Goal: Task Accomplishment & Management: Manage account settings

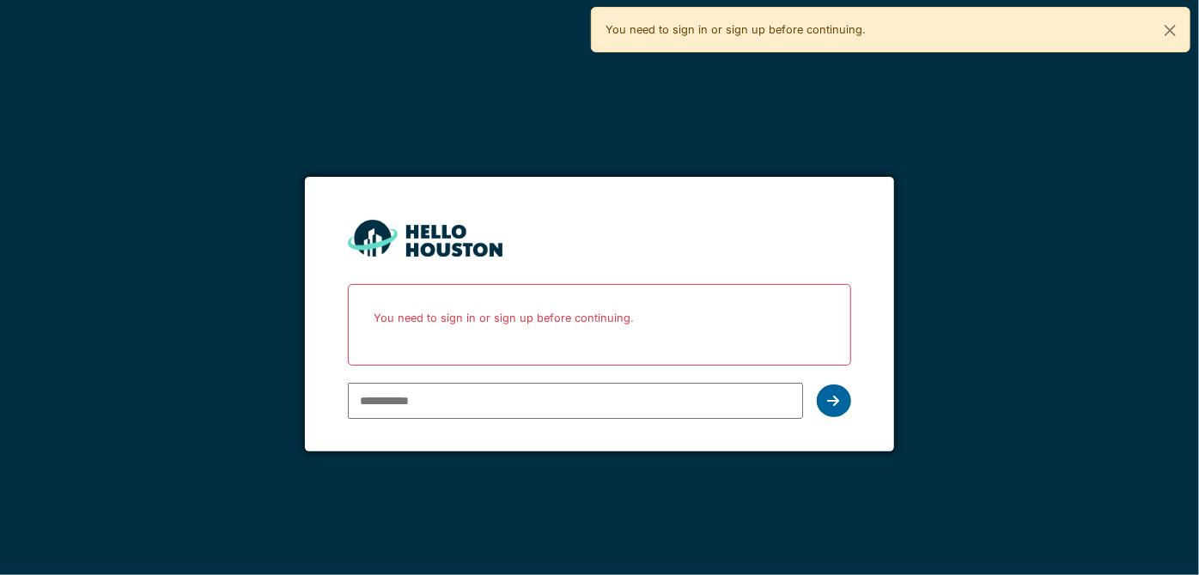
type input "**********"
drag, startPoint x: 837, startPoint y: 398, endPoint x: 828, endPoint y: 400, distance: 8.8
click at [835, 398] on icon at bounding box center [834, 401] width 12 height 14
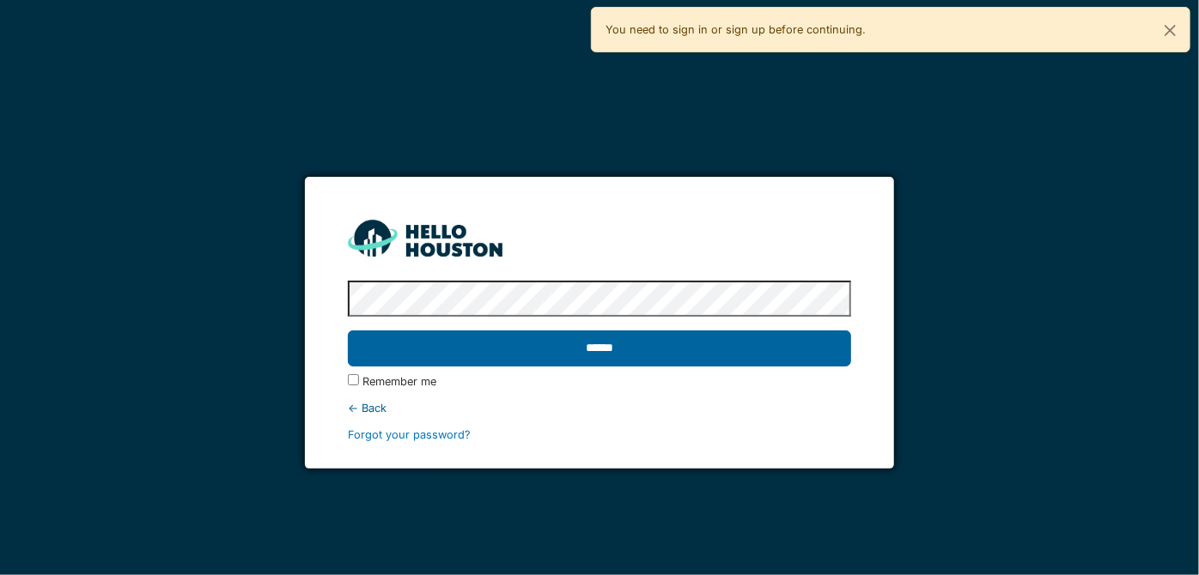
click at [626, 357] on input "******" at bounding box center [599, 349] width 502 height 36
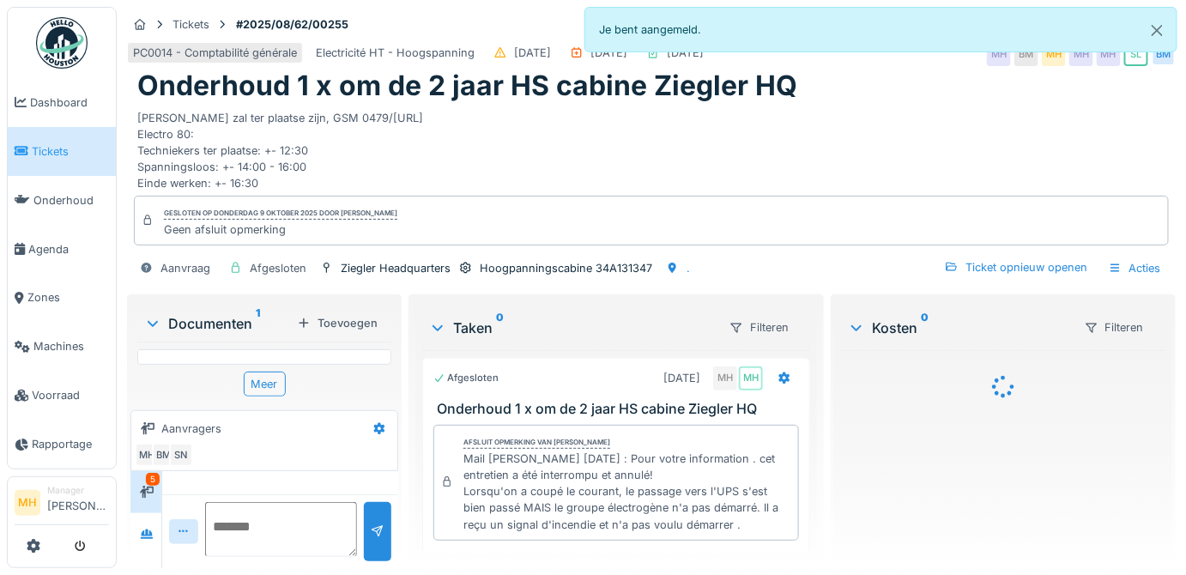
scroll to position [707, 0]
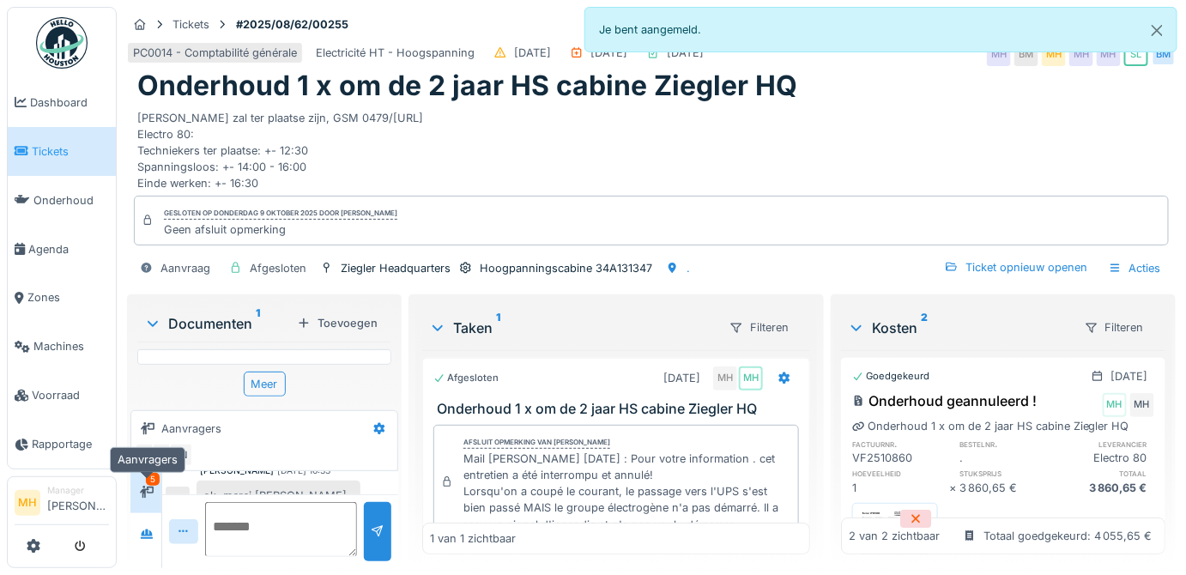
click at [149, 501] on div at bounding box center [147, 492] width 26 height 21
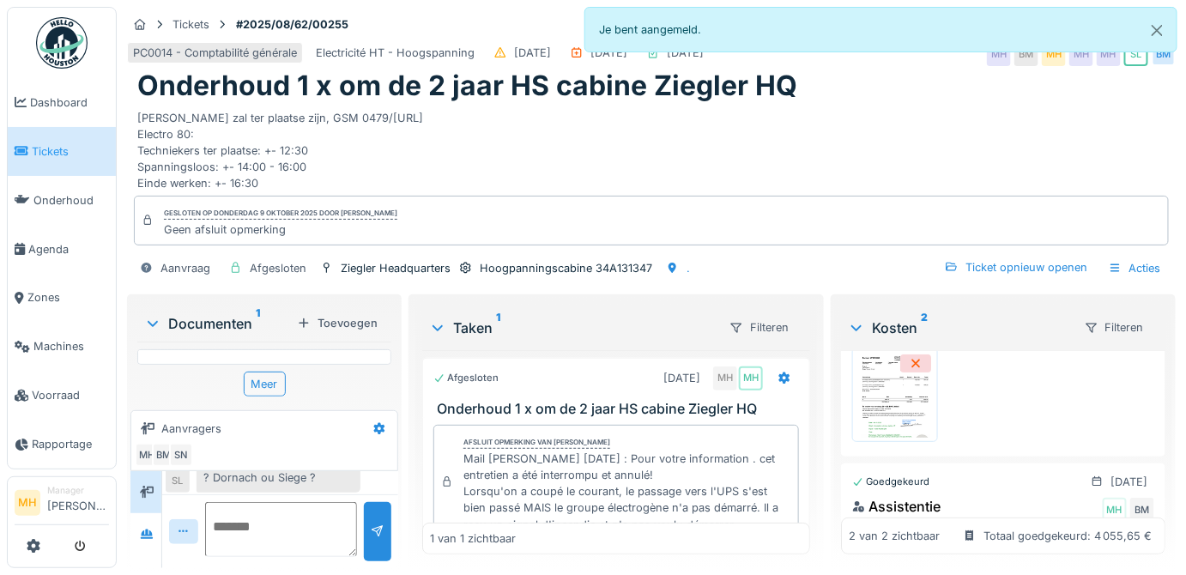
click at [255, 507] on div "Bm - bertrand Mercier" at bounding box center [248, 513] width 97 height 13
click at [153, 315] on icon at bounding box center [153, 323] width 14 height 17
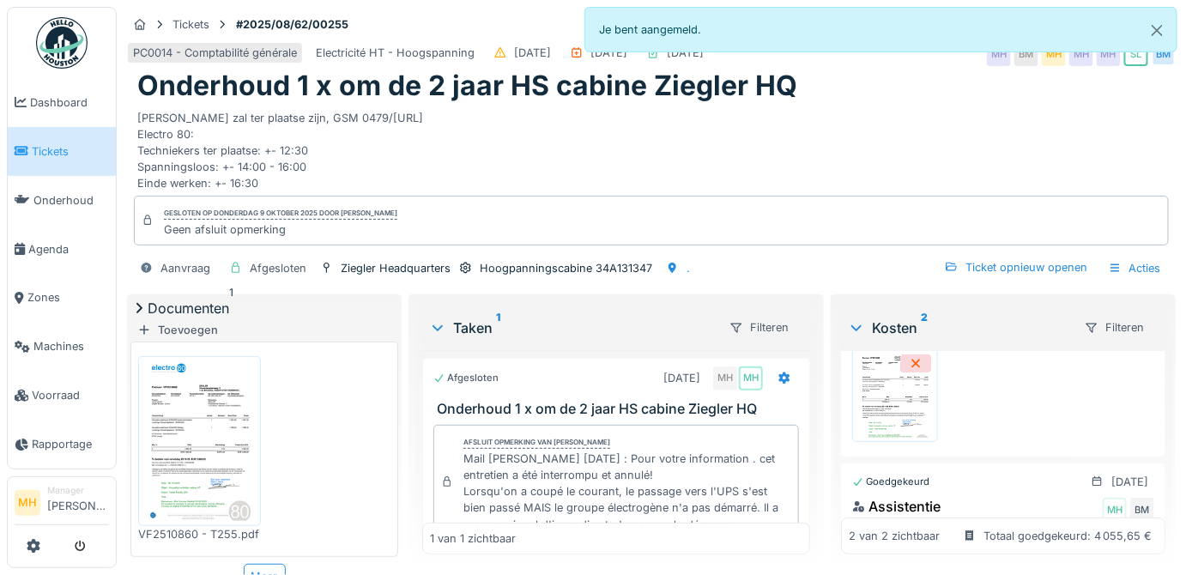
scroll to position [562, 0]
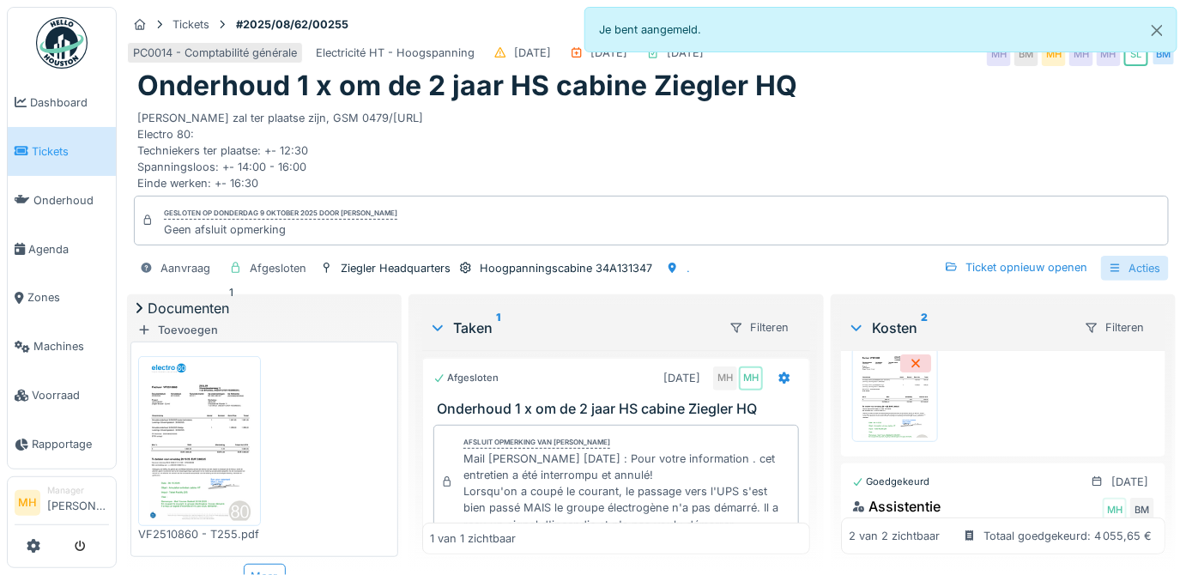
click at [1125, 266] on div "Acties" at bounding box center [1135, 268] width 68 height 25
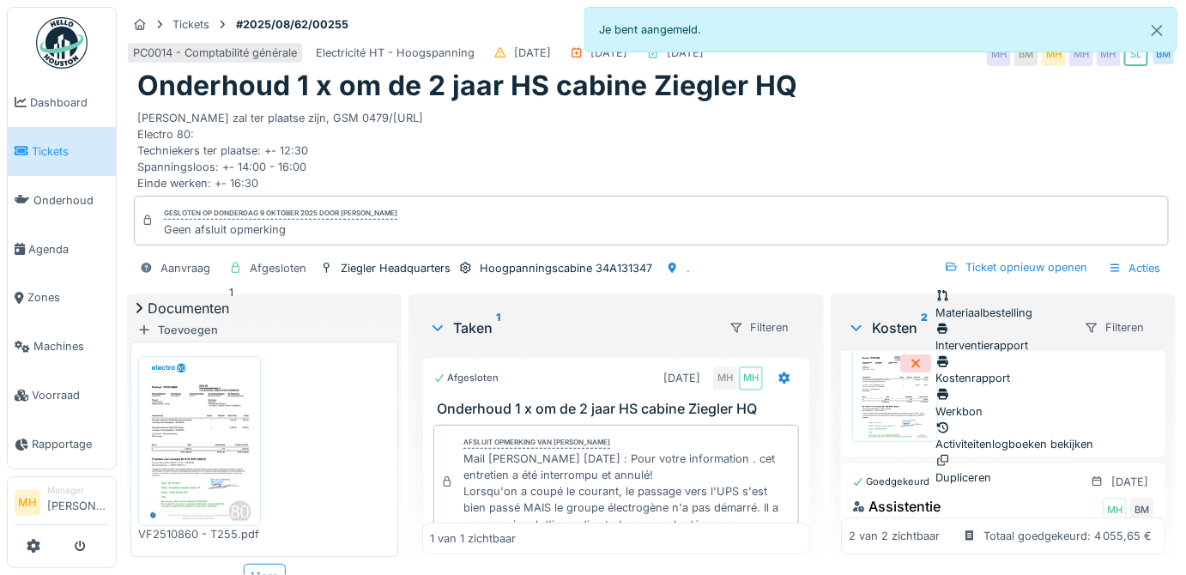
click at [977, 355] on div "Kostenrapport" at bounding box center [1016, 370] width 158 height 33
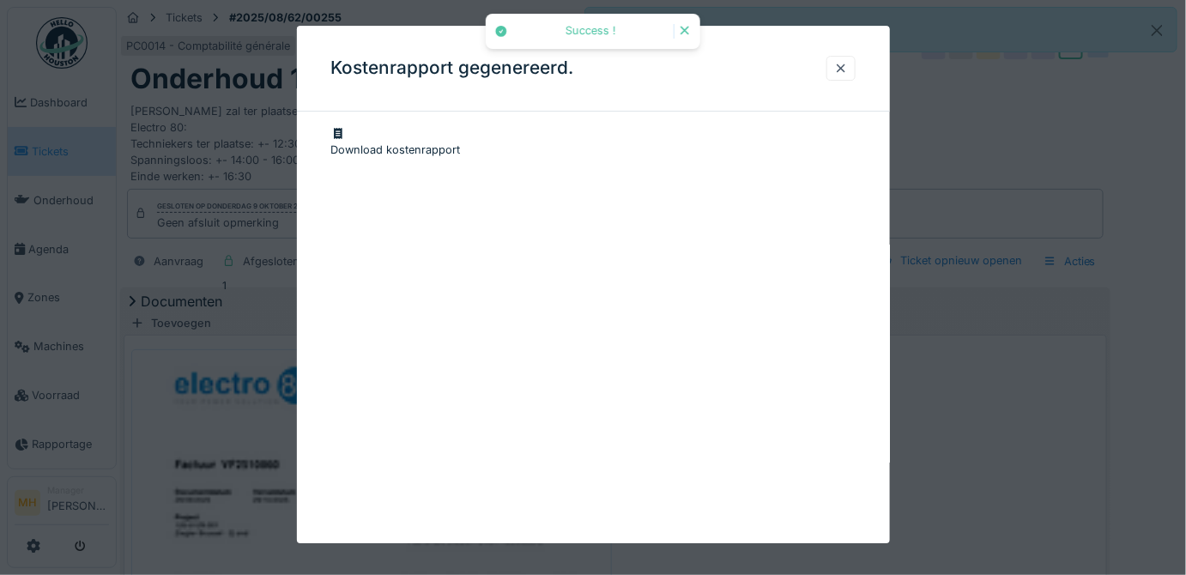
click at [525, 147] on div "Download kostenrapport" at bounding box center [593, 141] width 525 height 33
click at [841, 64] on div at bounding box center [841, 68] width 14 height 16
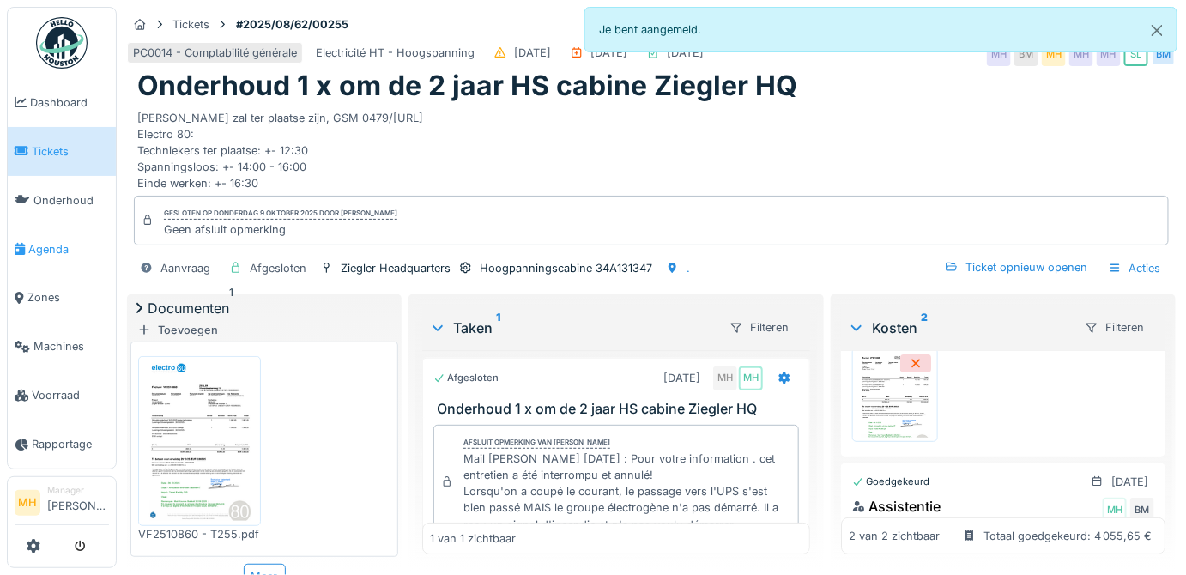
click at [52, 243] on span "Agenda" at bounding box center [68, 249] width 81 height 16
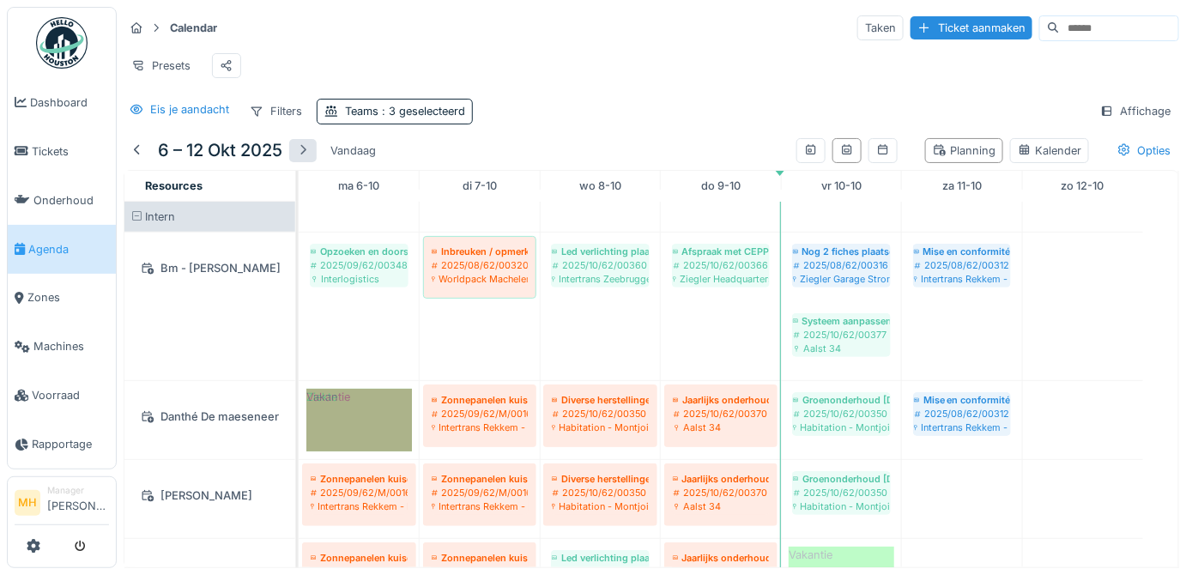
click at [295, 161] on div at bounding box center [302, 150] width 27 height 23
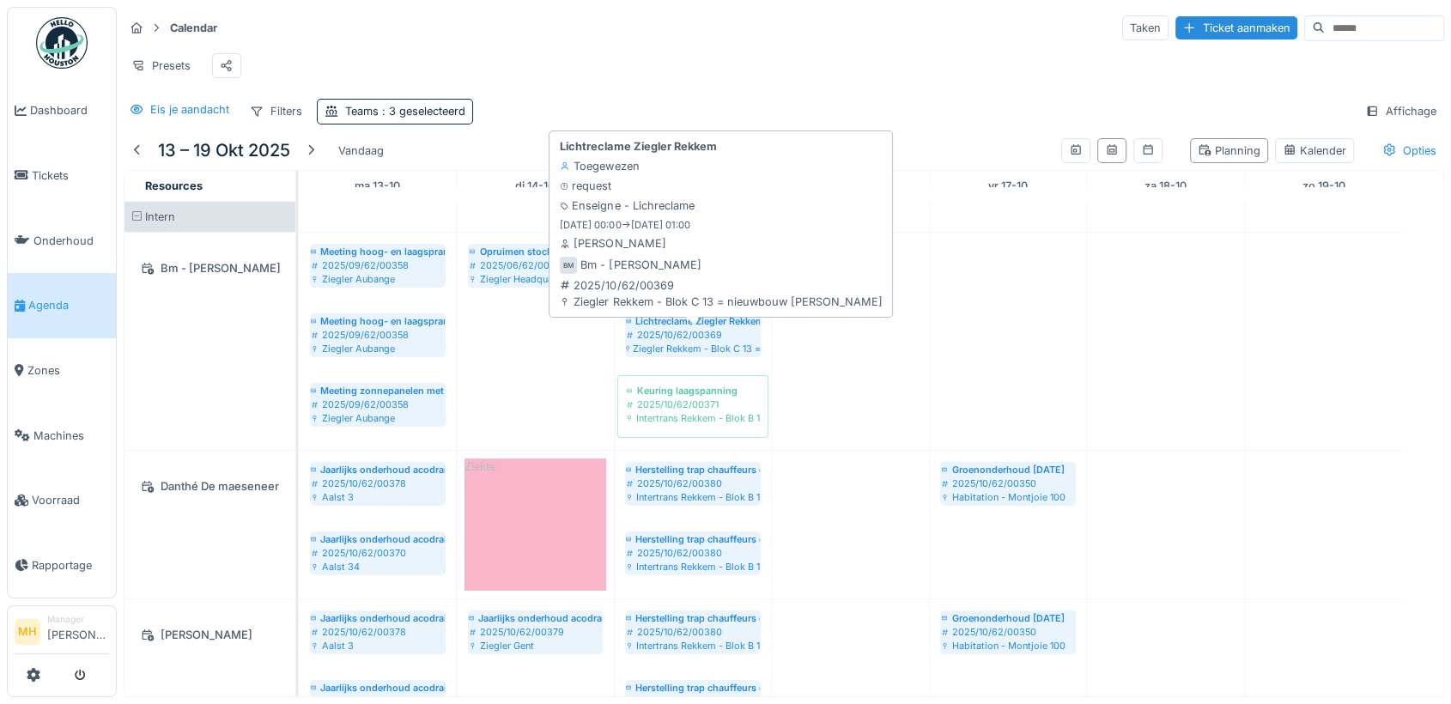
click at [716, 342] on div "2025/10/62/00369" at bounding box center [693, 335] width 134 height 14
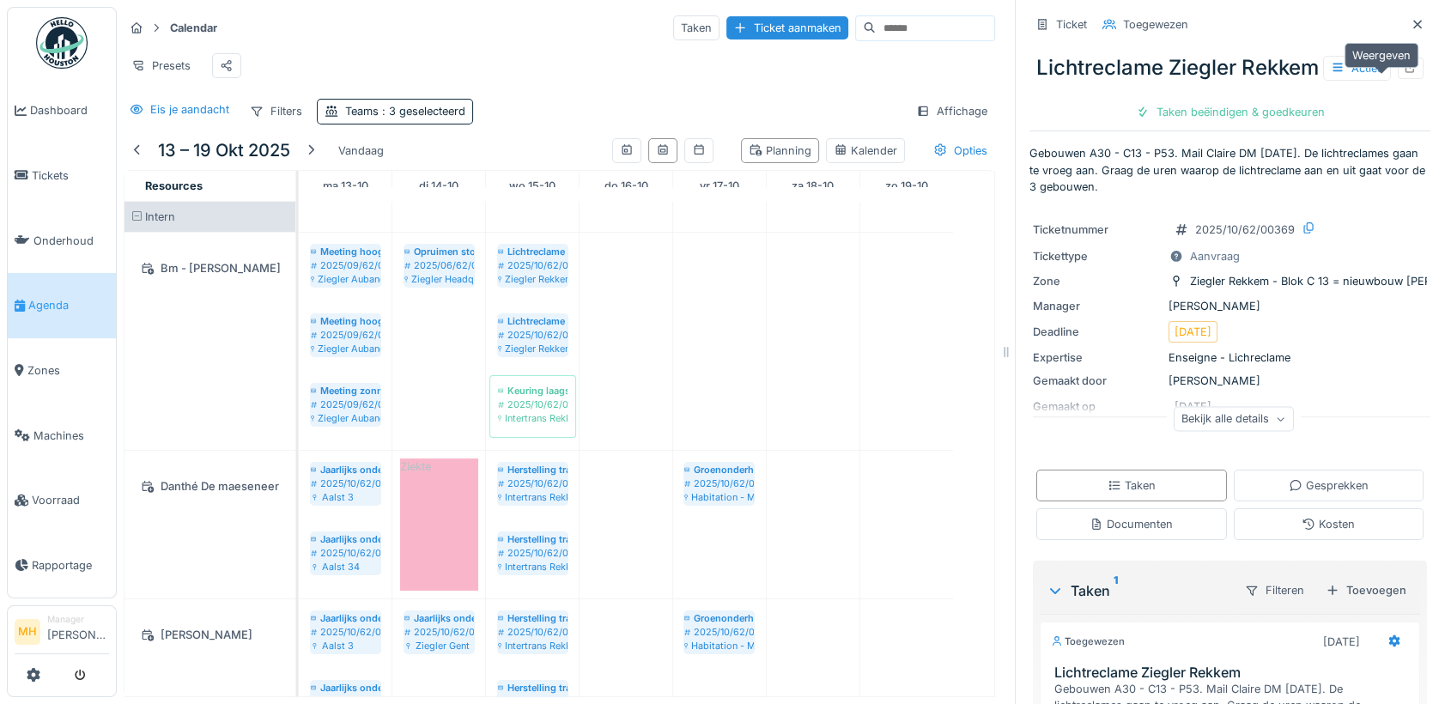
click at [1186, 73] on icon at bounding box center [1411, 67] width 14 height 11
drag, startPoint x: 1392, startPoint y: 21, endPoint x: 1372, endPoint y: 59, distance: 43.4
click at [1186, 20] on icon at bounding box center [1418, 24] width 14 height 11
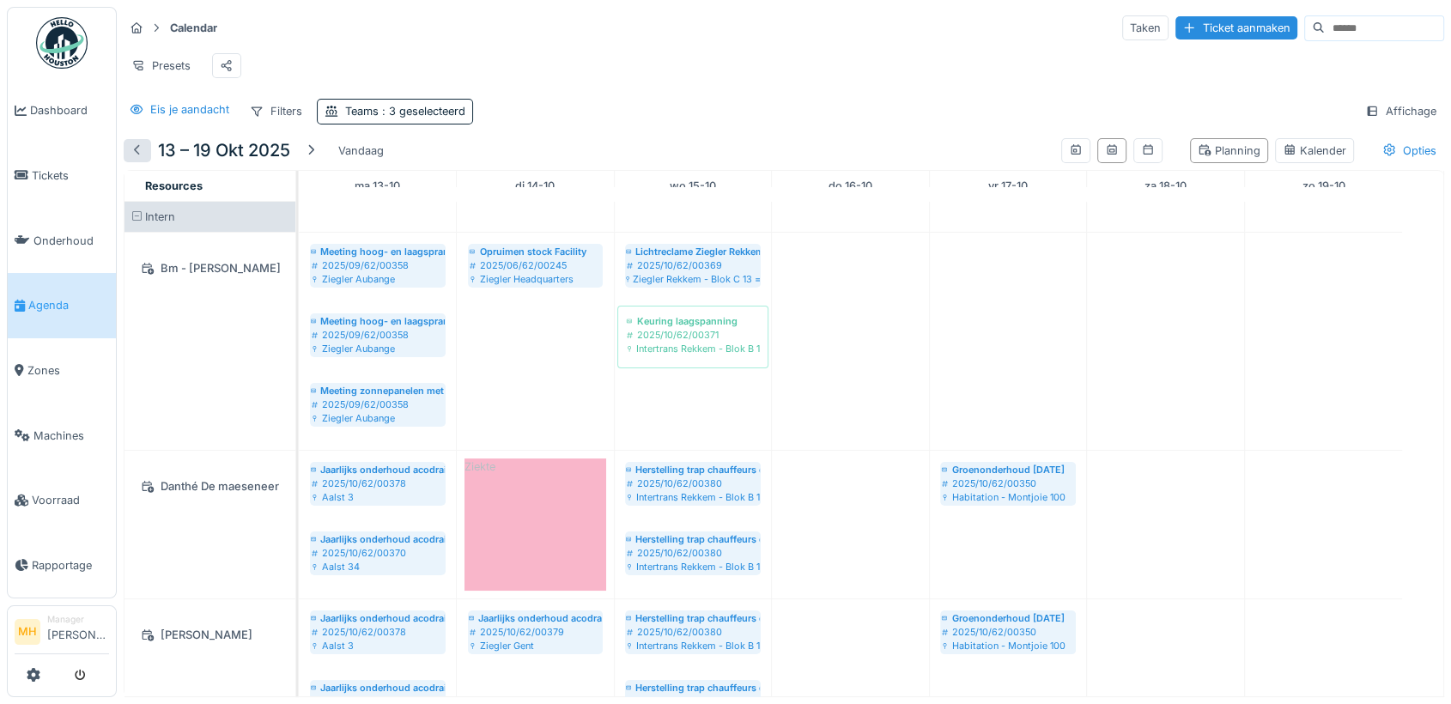
click at [138, 159] on div at bounding box center [137, 151] width 14 height 16
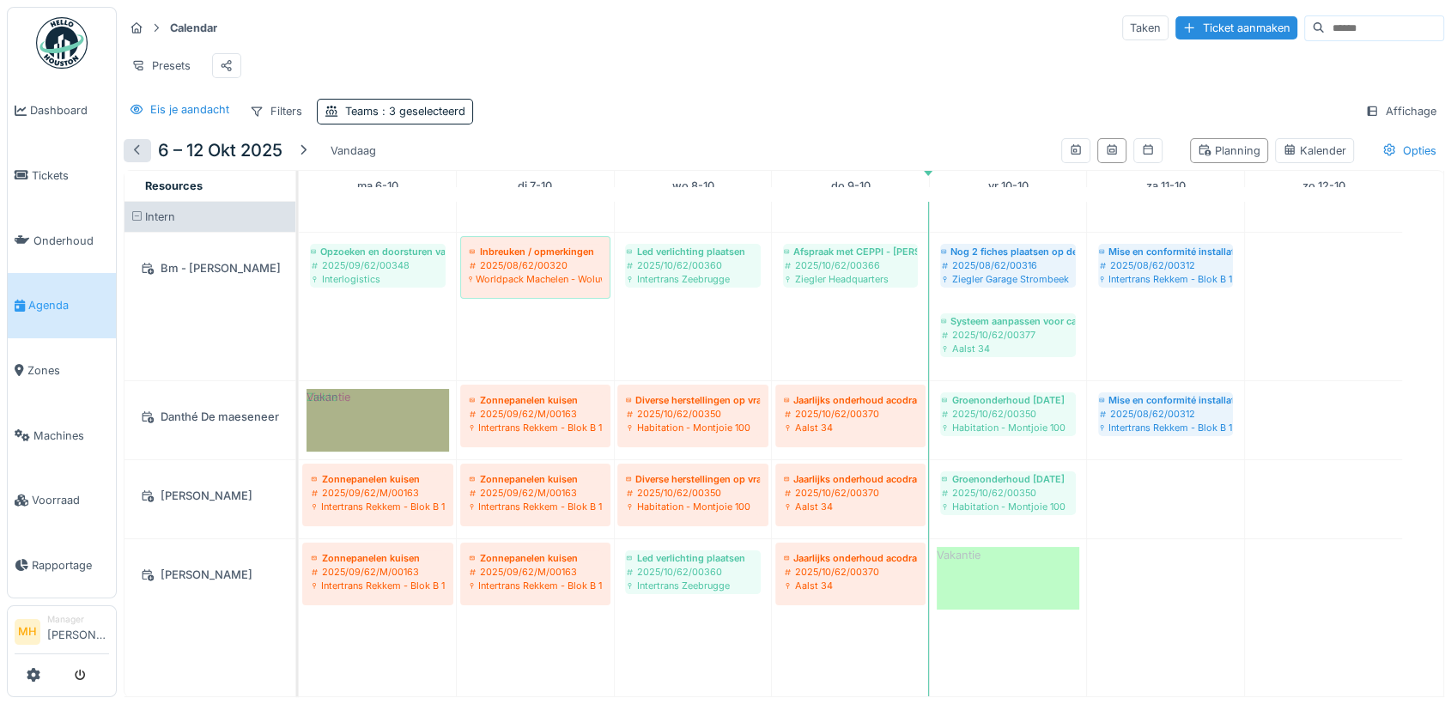
click at [138, 159] on div at bounding box center [137, 151] width 14 height 16
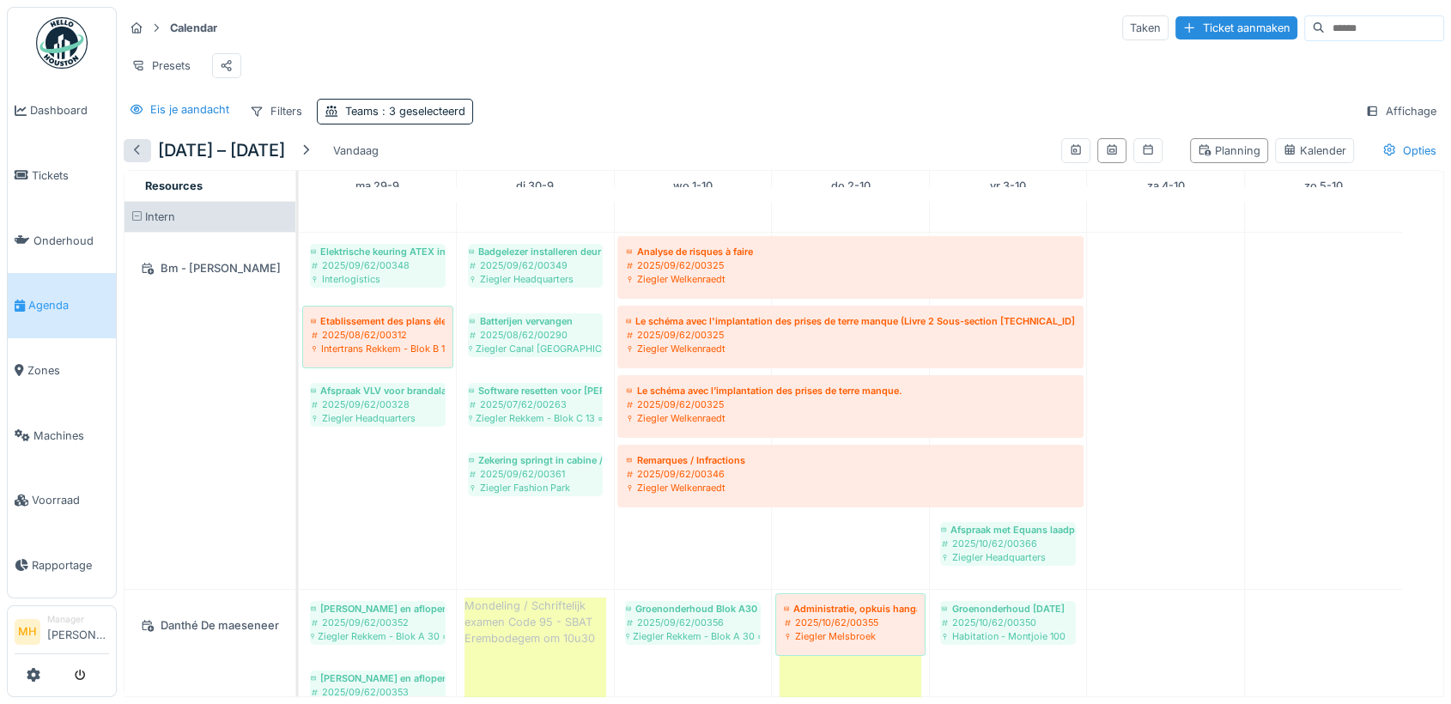
click at [138, 159] on div at bounding box center [137, 151] width 14 height 16
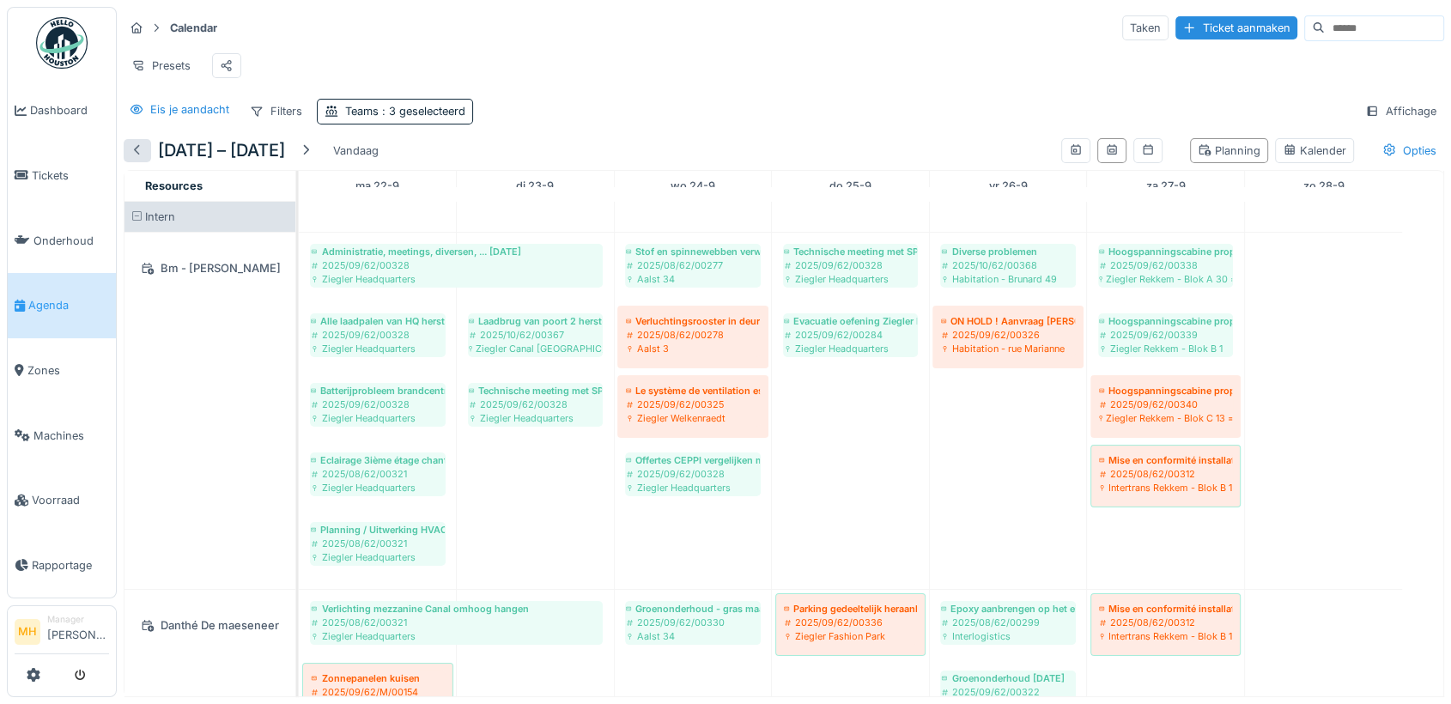
click at [138, 159] on div at bounding box center [137, 151] width 14 height 16
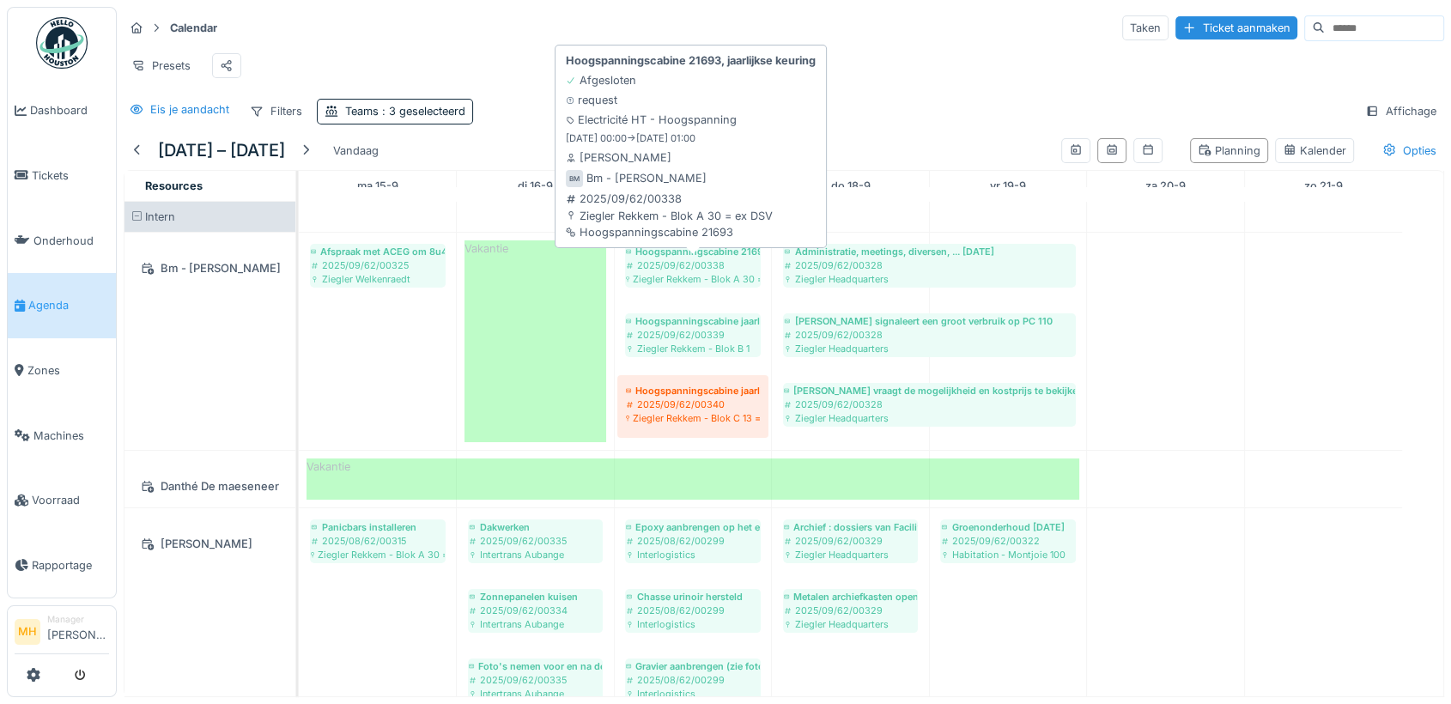
click at [694, 272] on div "2025/09/62/00338" at bounding box center [693, 265] width 134 height 14
click at [784, 272] on div "2025/09/62/00328" at bounding box center [929, 265] width 291 height 14
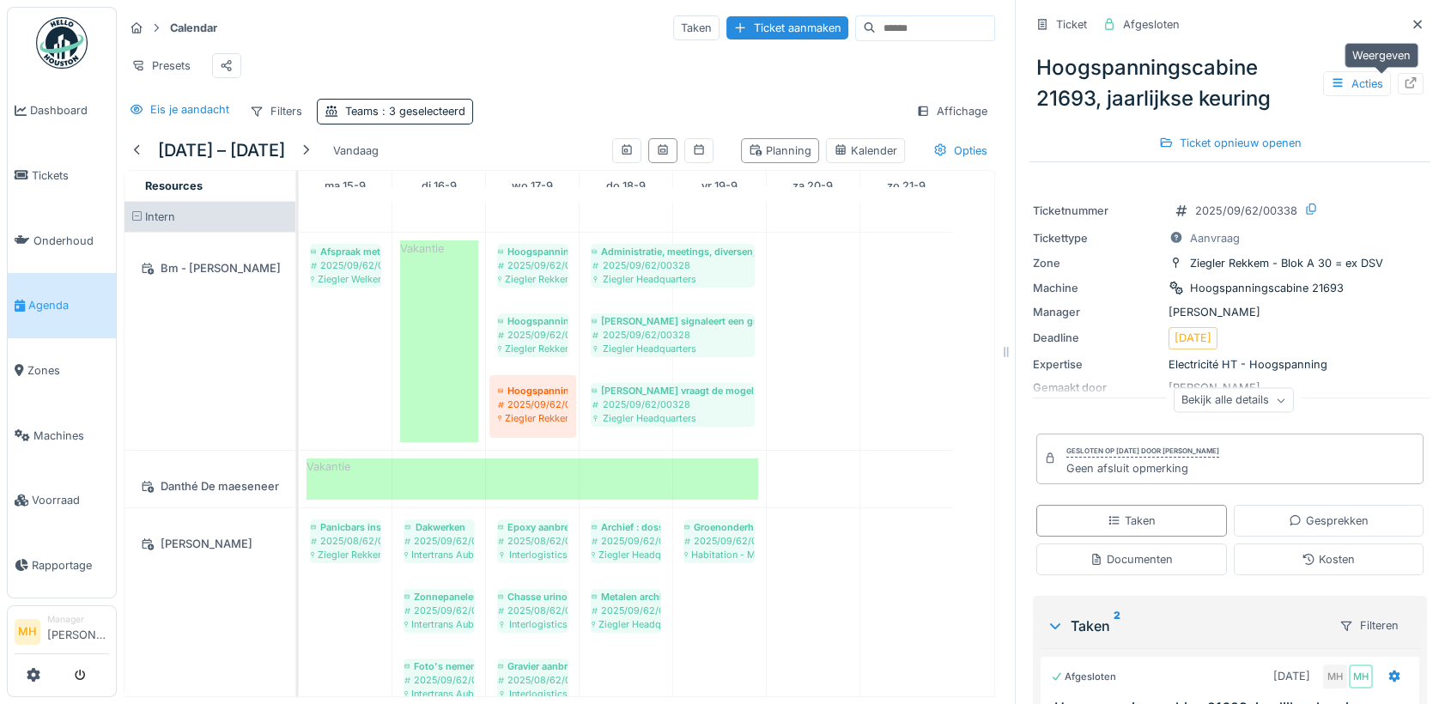
click at [1186, 80] on icon at bounding box center [1411, 82] width 14 height 11
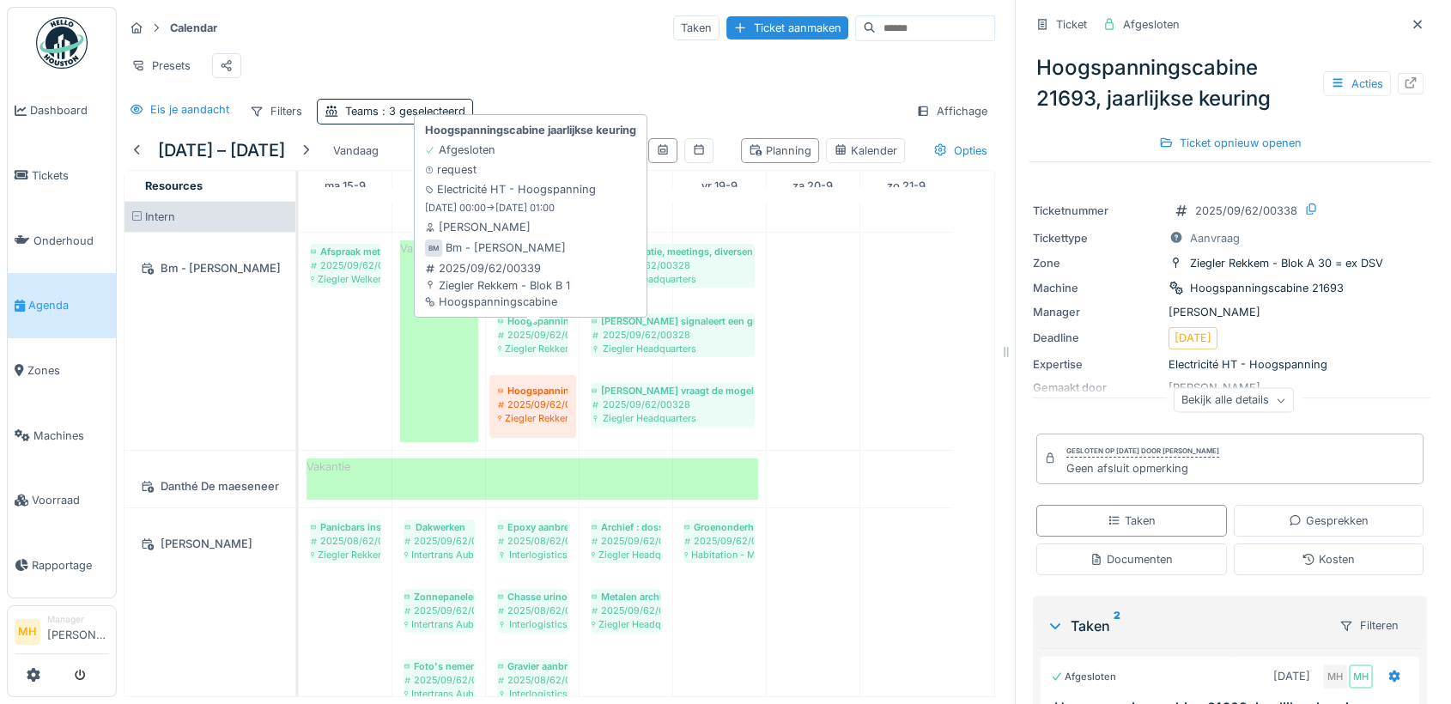
click at [537, 342] on div "2025/09/62/00339" at bounding box center [533, 335] width 70 height 14
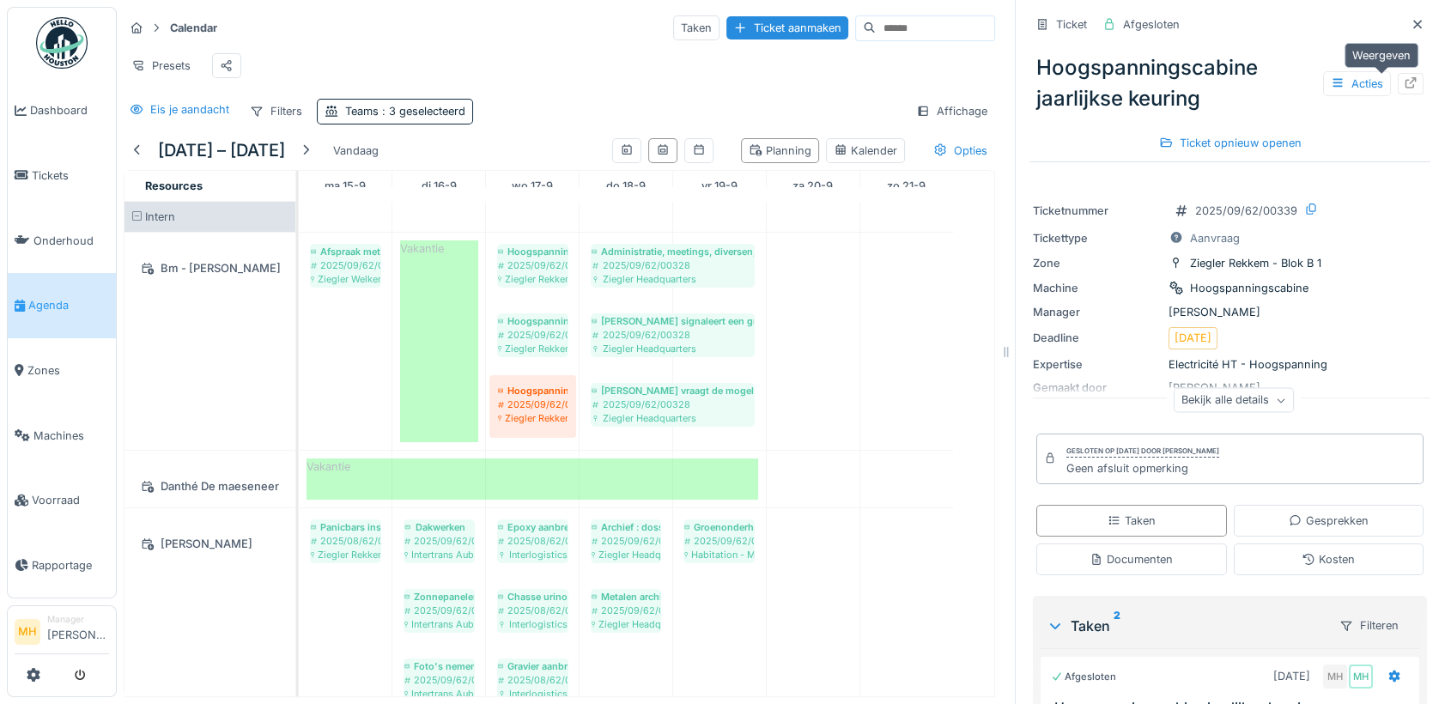
click at [1186, 85] on icon at bounding box center [1411, 82] width 14 height 11
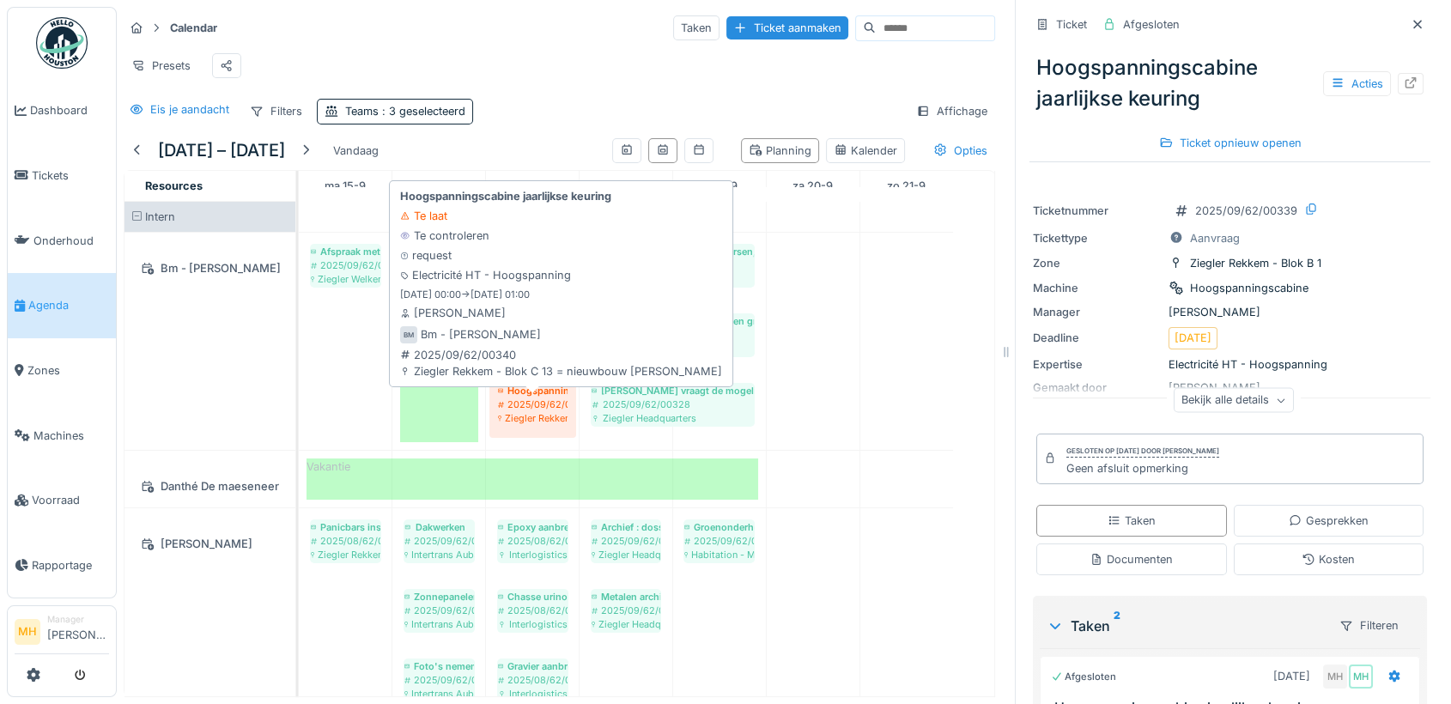
click at [547, 411] on div "2025/09/62/00340" at bounding box center [533, 404] width 70 height 14
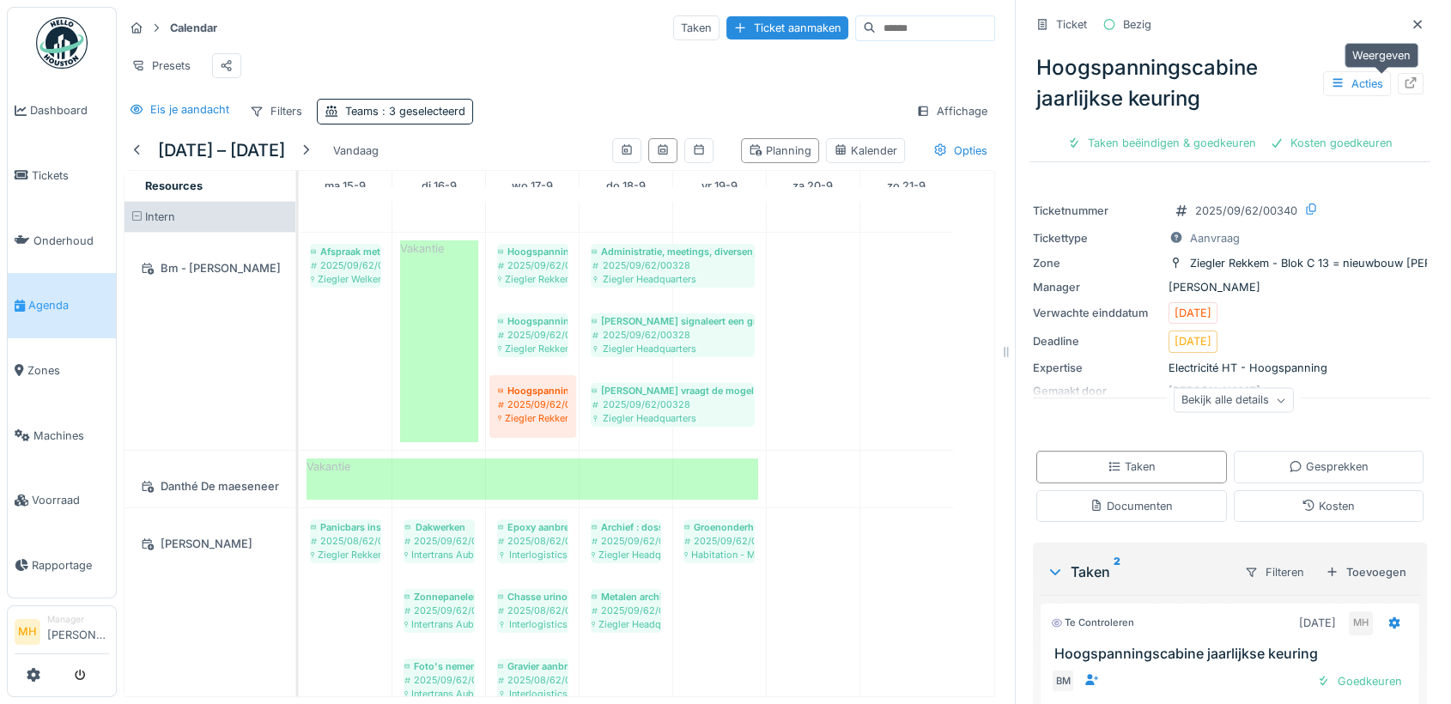
click at [1186, 82] on icon at bounding box center [1411, 82] width 14 height 11
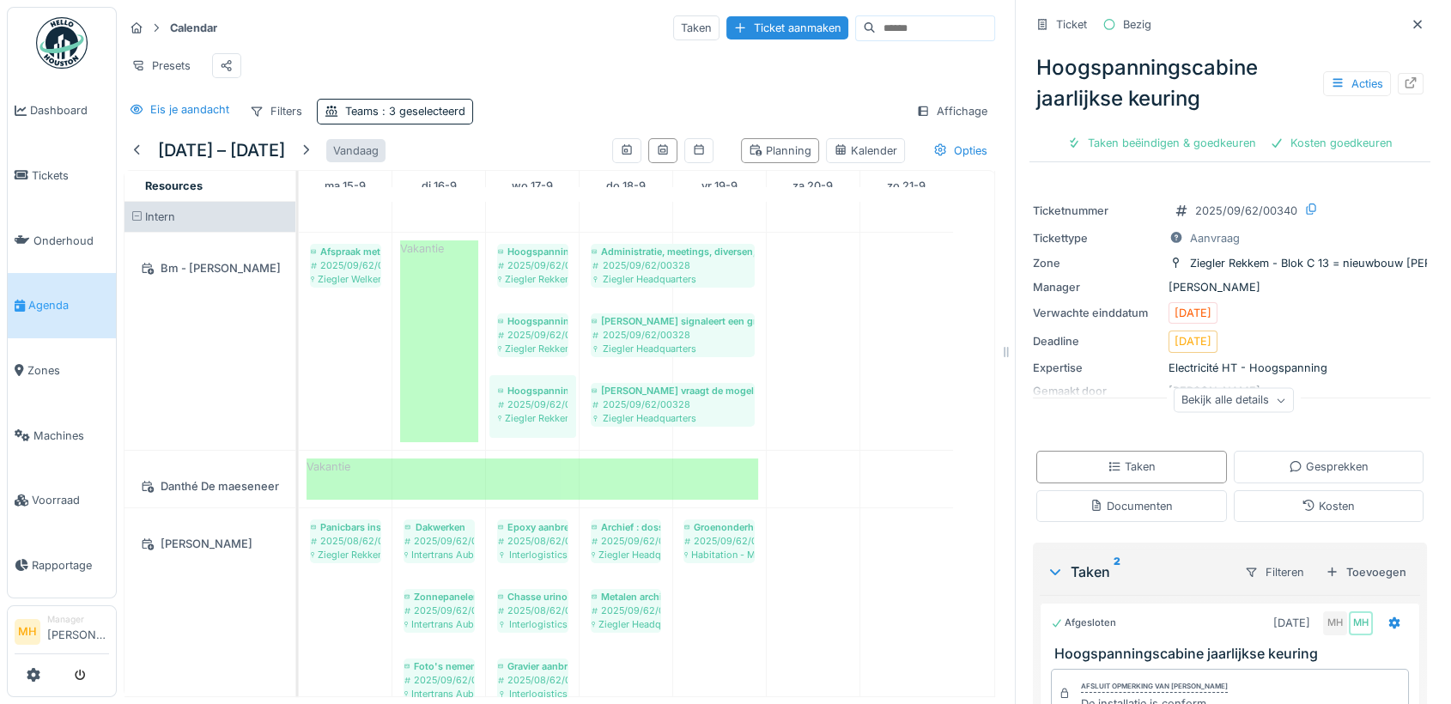
click at [345, 162] on div "Vandaag" at bounding box center [355, 150] width 59 height 23
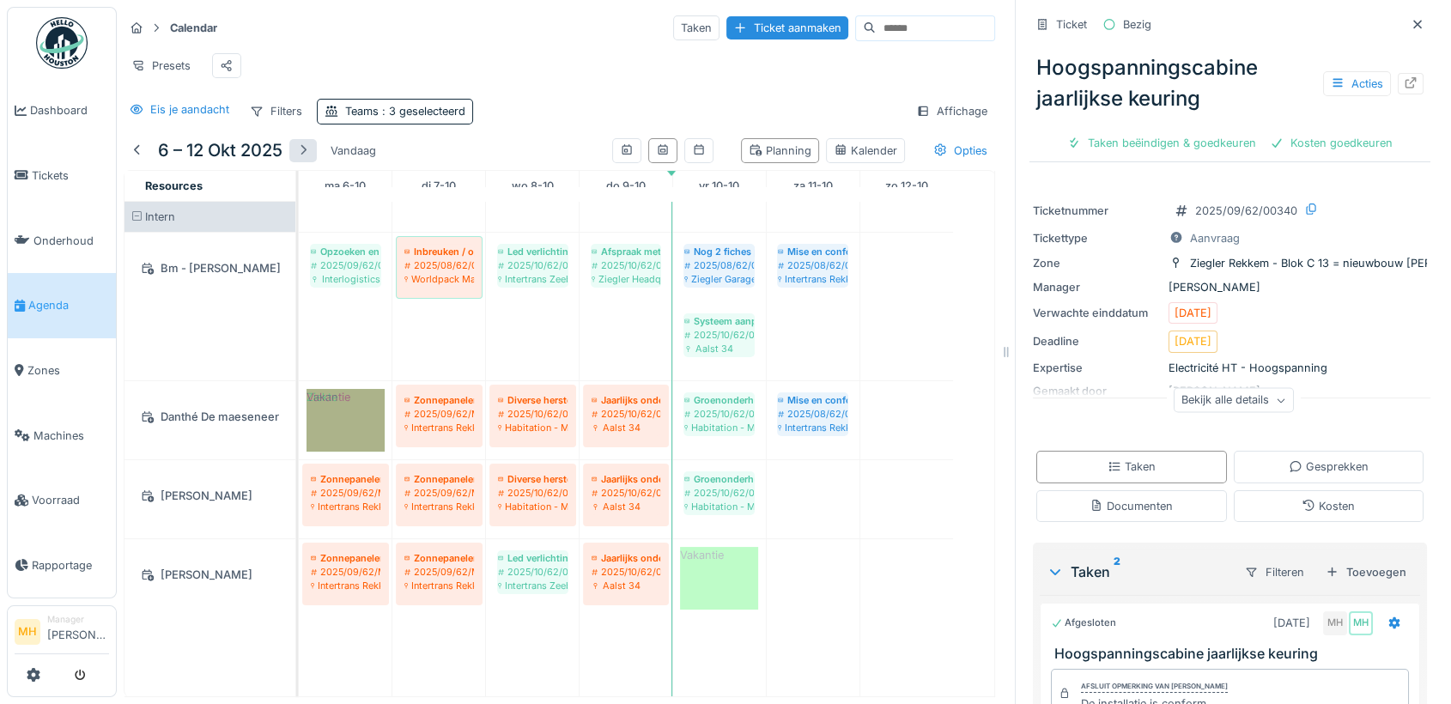
click at [306, 157] on div at bounding box center [303, 151] width 14 height 16
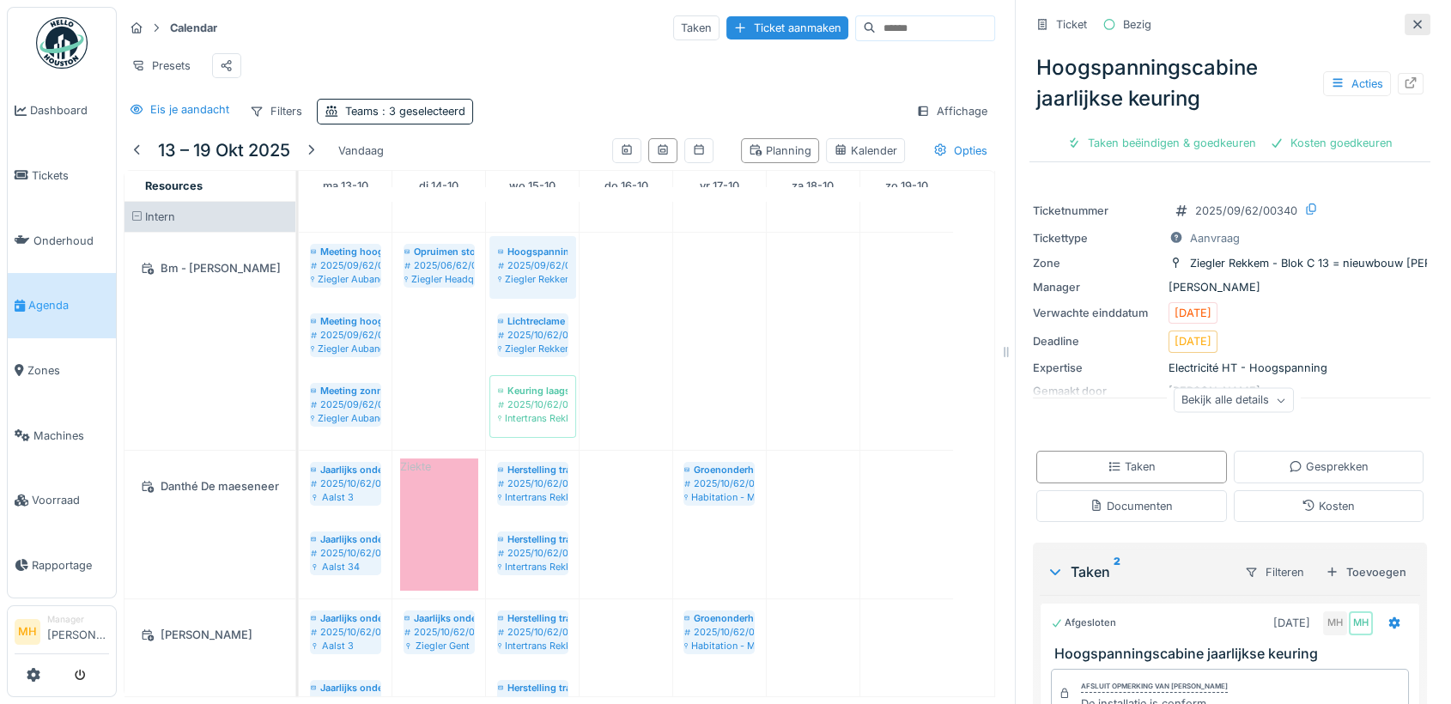
click at [1186, 22] on icon at bounding box center [1417, 24] width 9 height 9
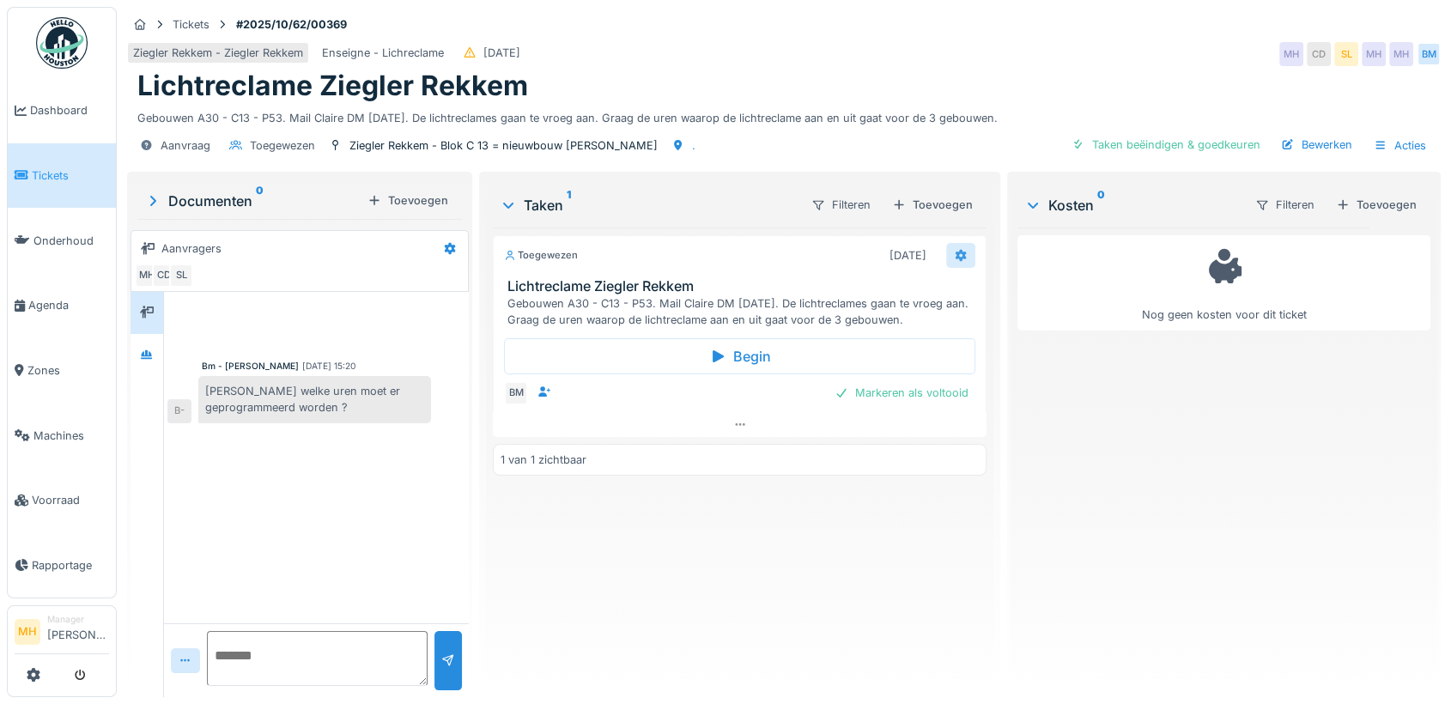
click at [956, 252] on icon at bounding box center [961, 256] width 11 height 12
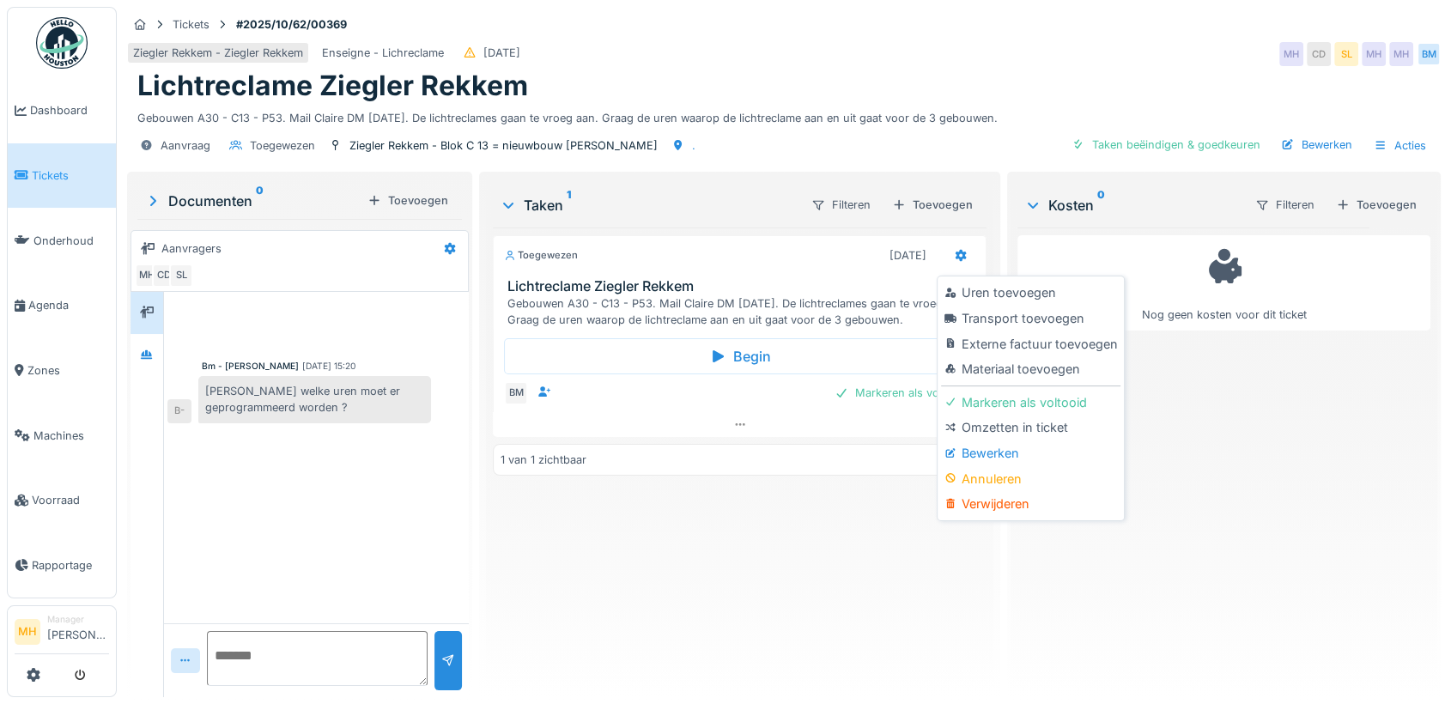
click at [1000, 446] on div "Bewerken" at bounding box center [1030, 453] width 179 height 26
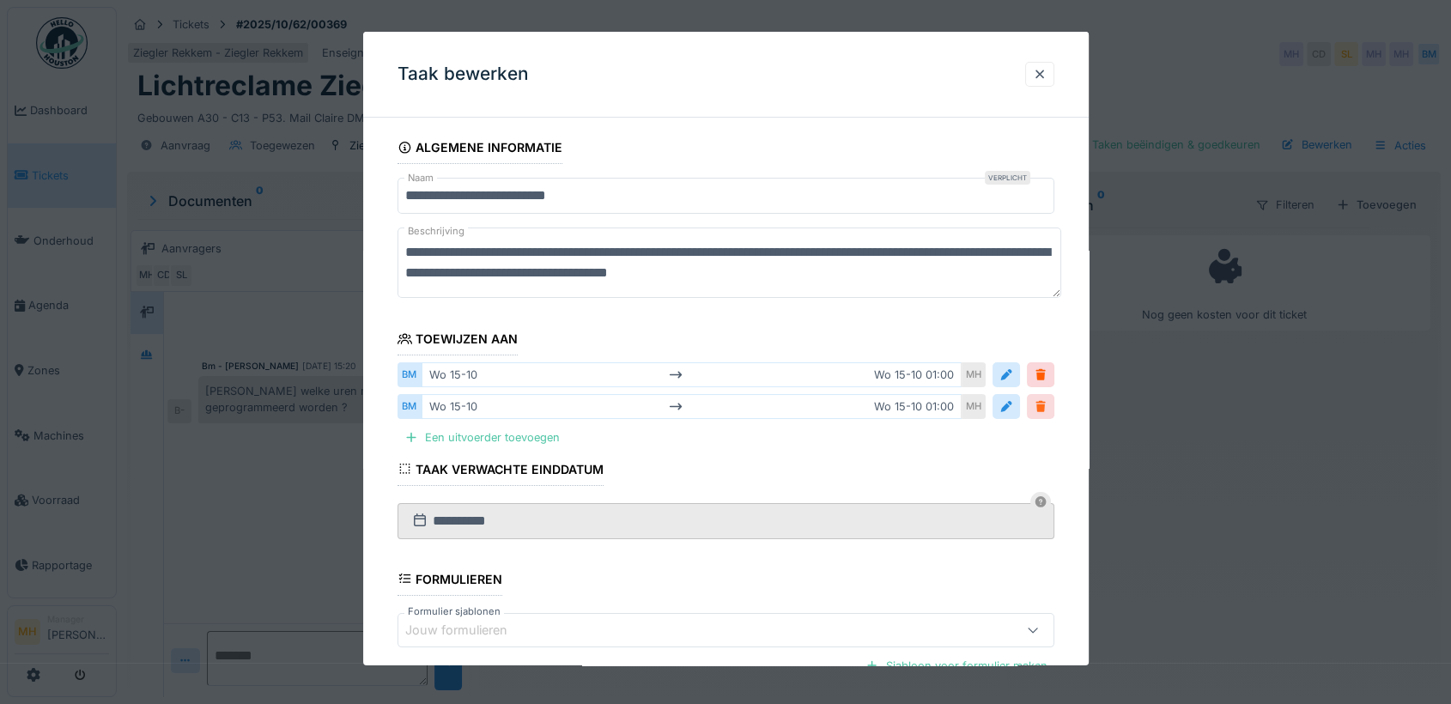
click at [1047, 405] on div at bounding box center [1041, 406] width 14 height 16
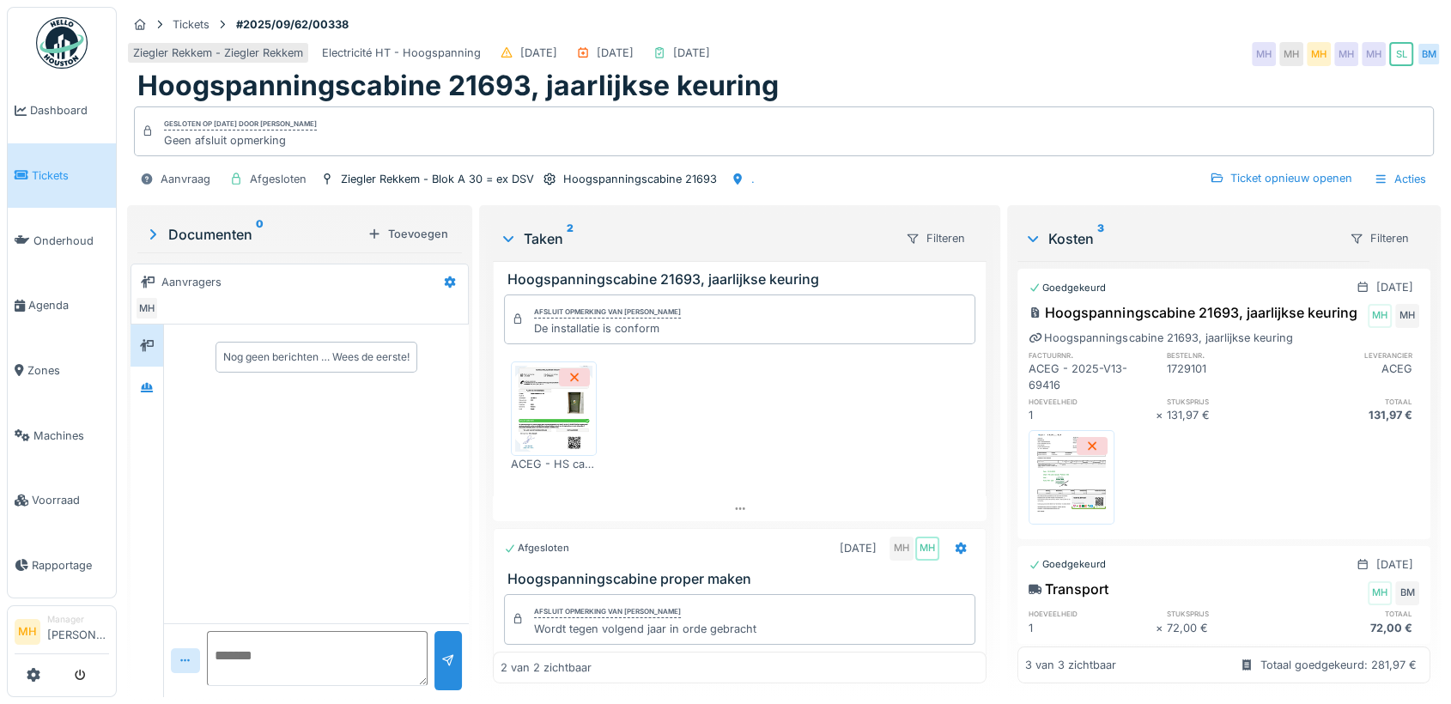
scroll to position [76, 0]
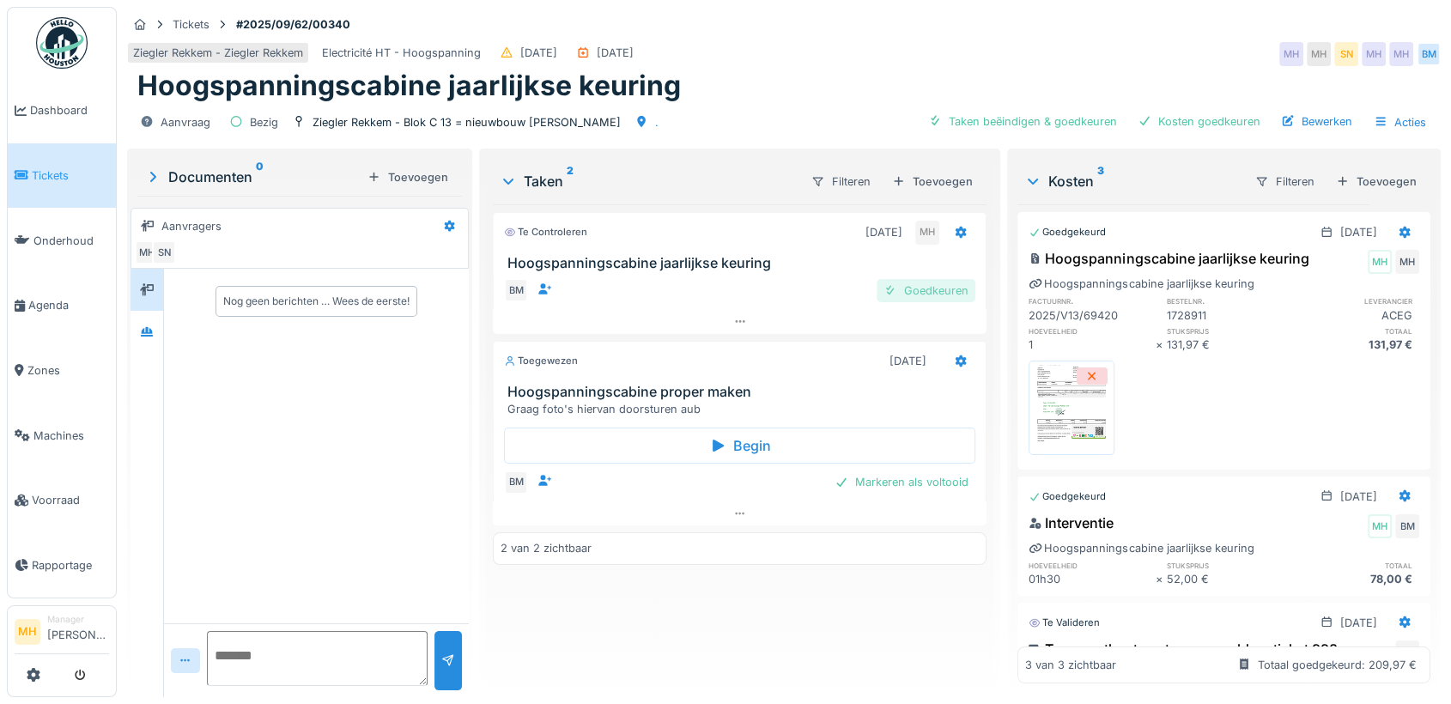
click at [929, 289] on div "Goedkeuren" at bounding box center [926, 290] width 99 height 23
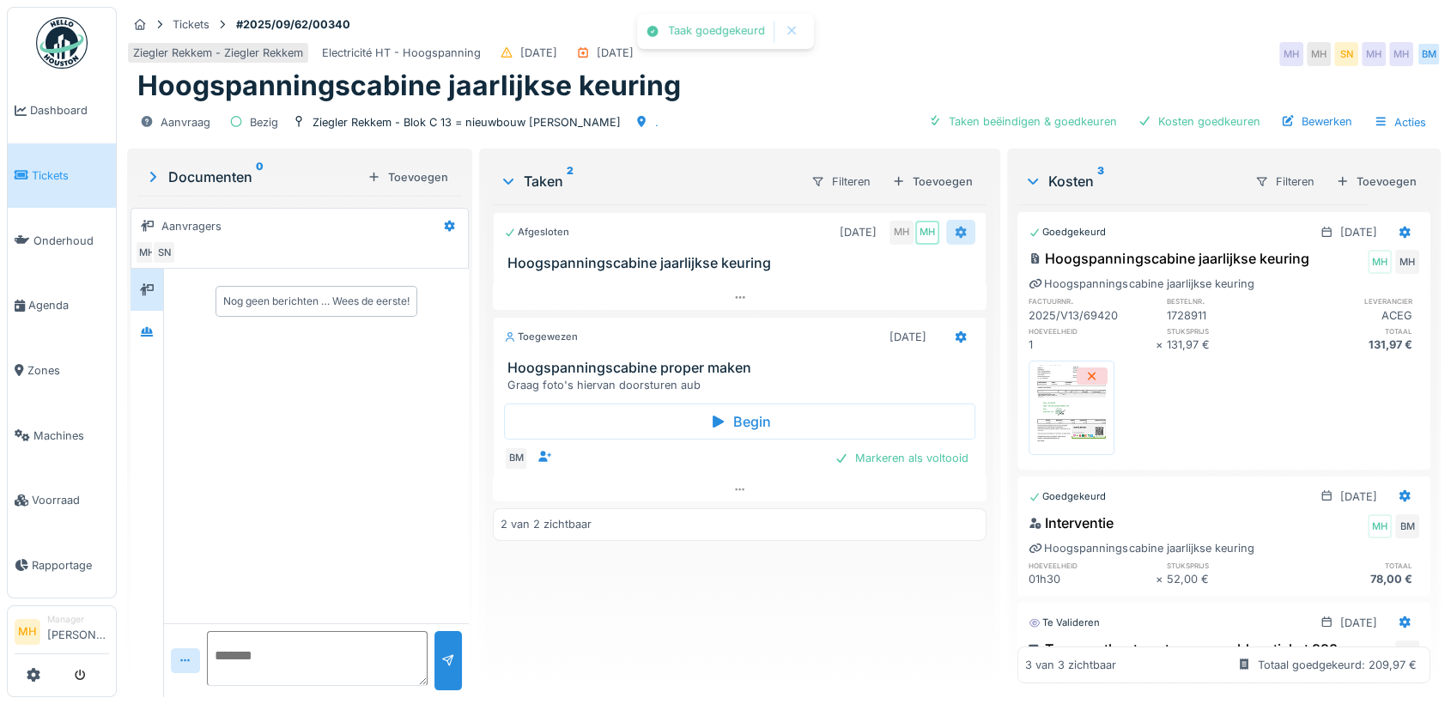
click at [956, 228] on icon at bounding box center [961, 232] width 14 height 11
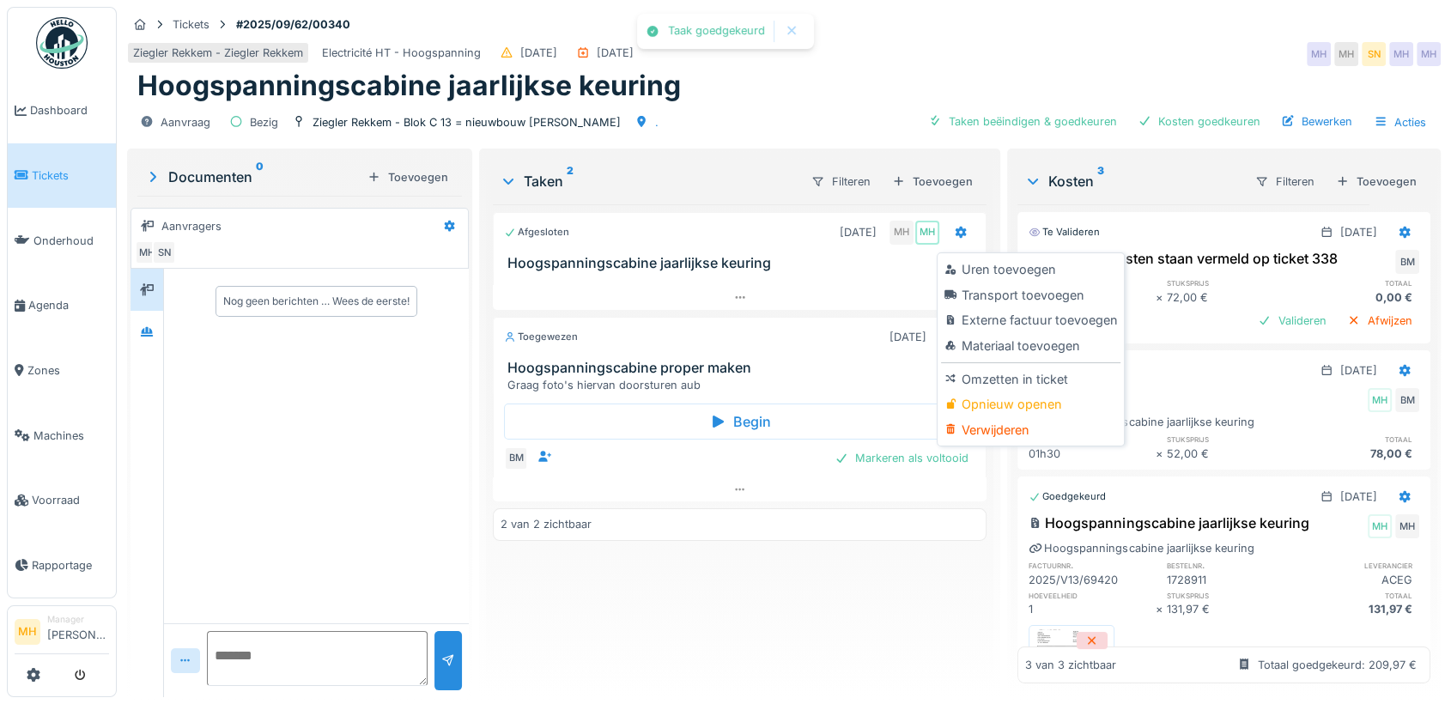
click at [992, 403] on div "Opnieuw openen" at bounding box center [1030, 404] width 179 height 26
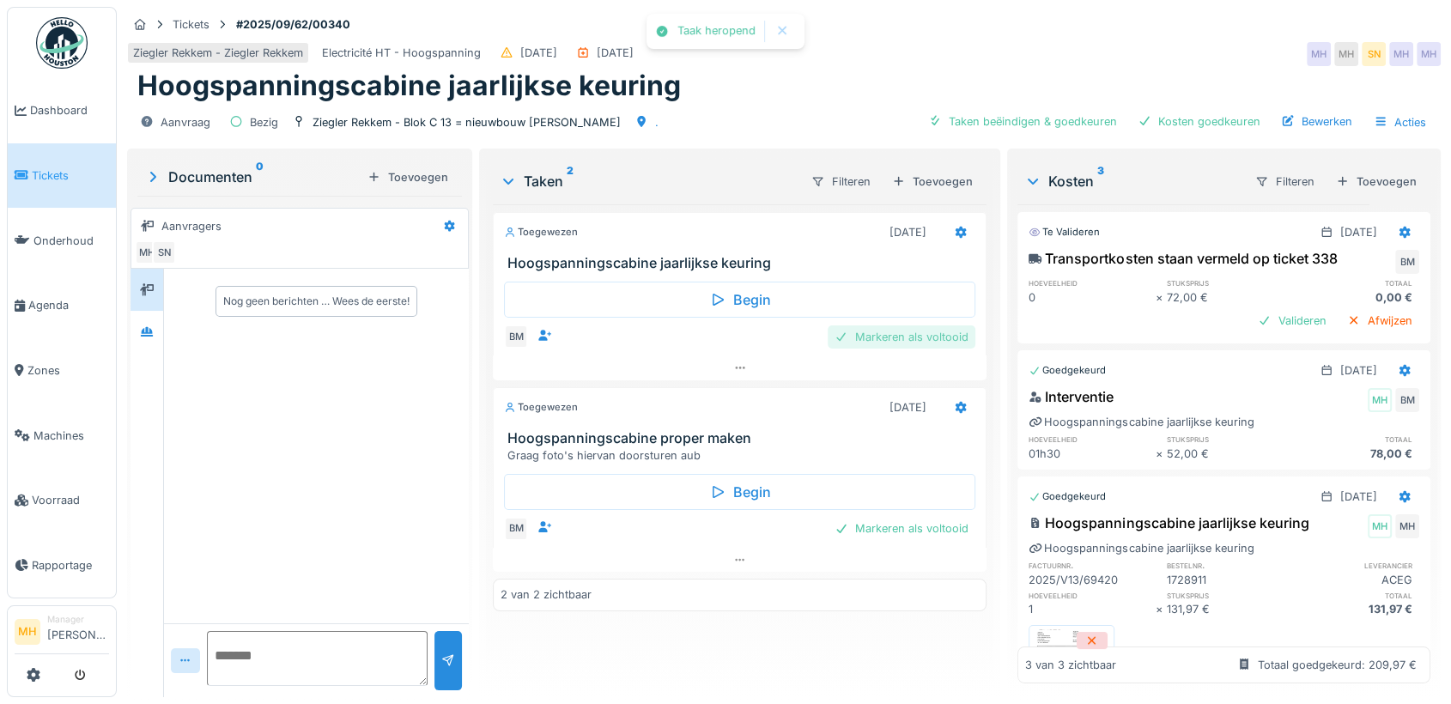
click at [883, 332] on div "Markeren als voltooid" at bounding box center [902, 336] width 148 height 23
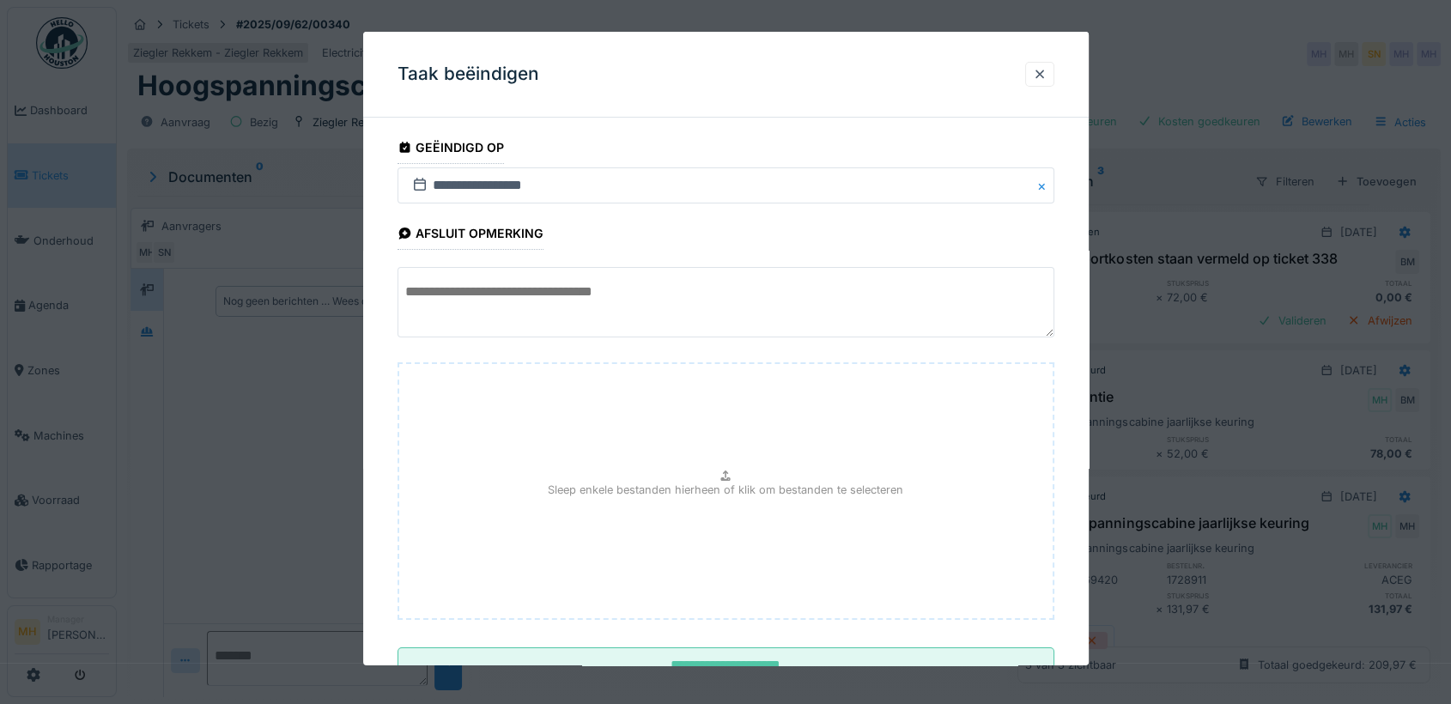
click at [421, 183] on icon at bounding box center [420, 184] width 12 height 13
click at [1047, 185] on button "Close" at bounding box center [1044, 185] width 19 height 36
click at [478, 182] on input "text" at bounding box center [725, 185] width 657 height 36
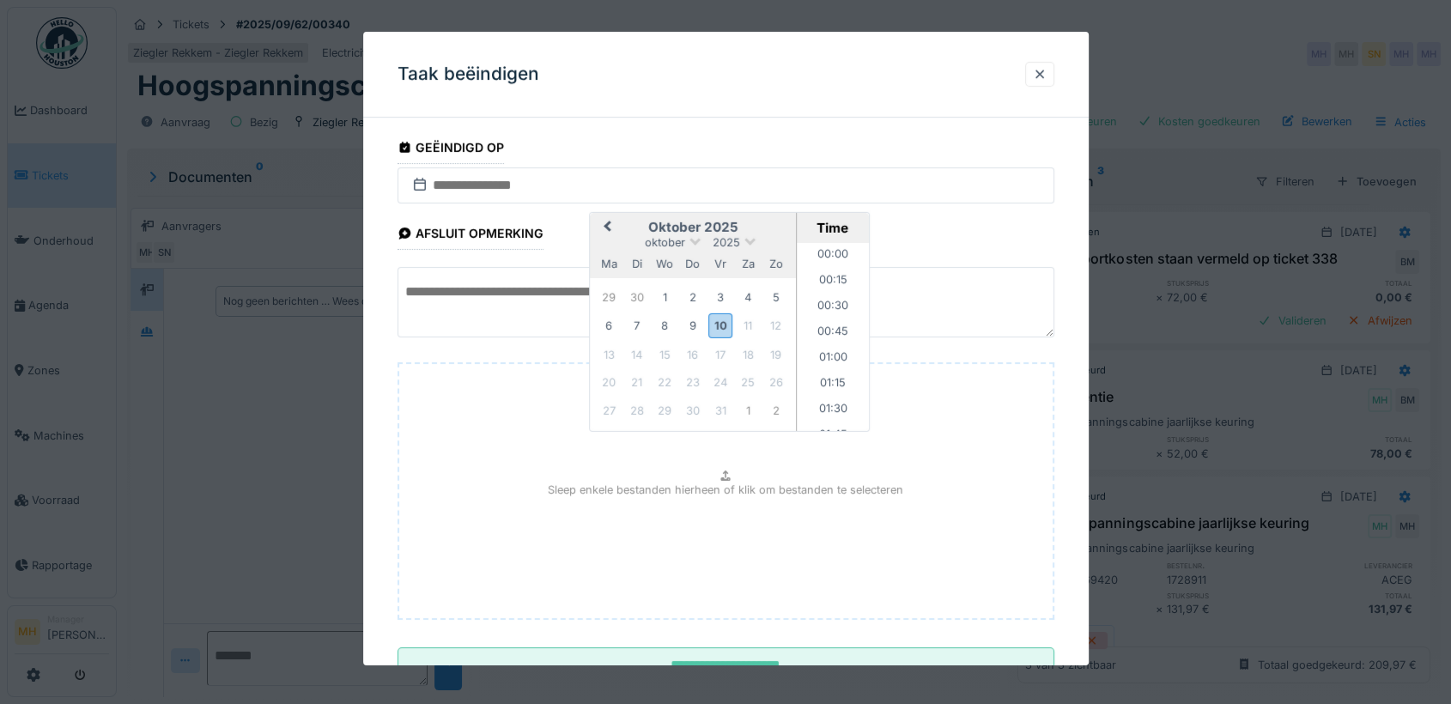
scroll to position [1799, 0]
click at [607, 226] on span "Previous Month" at bounding box center [607, 227] width 0 height 21
click at [663, 345] on div "17" at bounding box center [664, 352] width 23 height 23
click at [506, 290] on textarea at bounding box center [725, 302] width 657 height 70
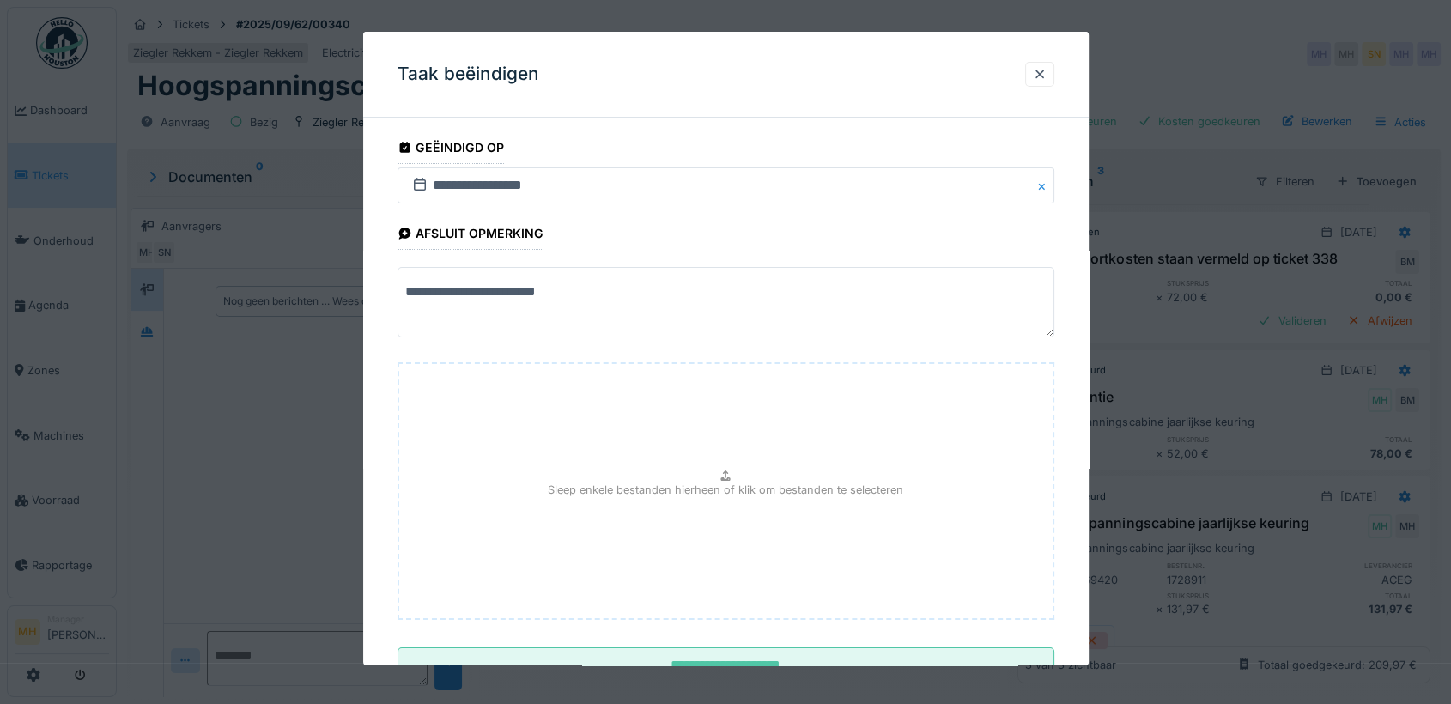
type textarea "**********"
click at [721, 485] on p "Sleep enkele bestanden hierheen of klik om bestanden te selecteren" at bounding box center [725, 490] width 355 height 16
type input "**********"
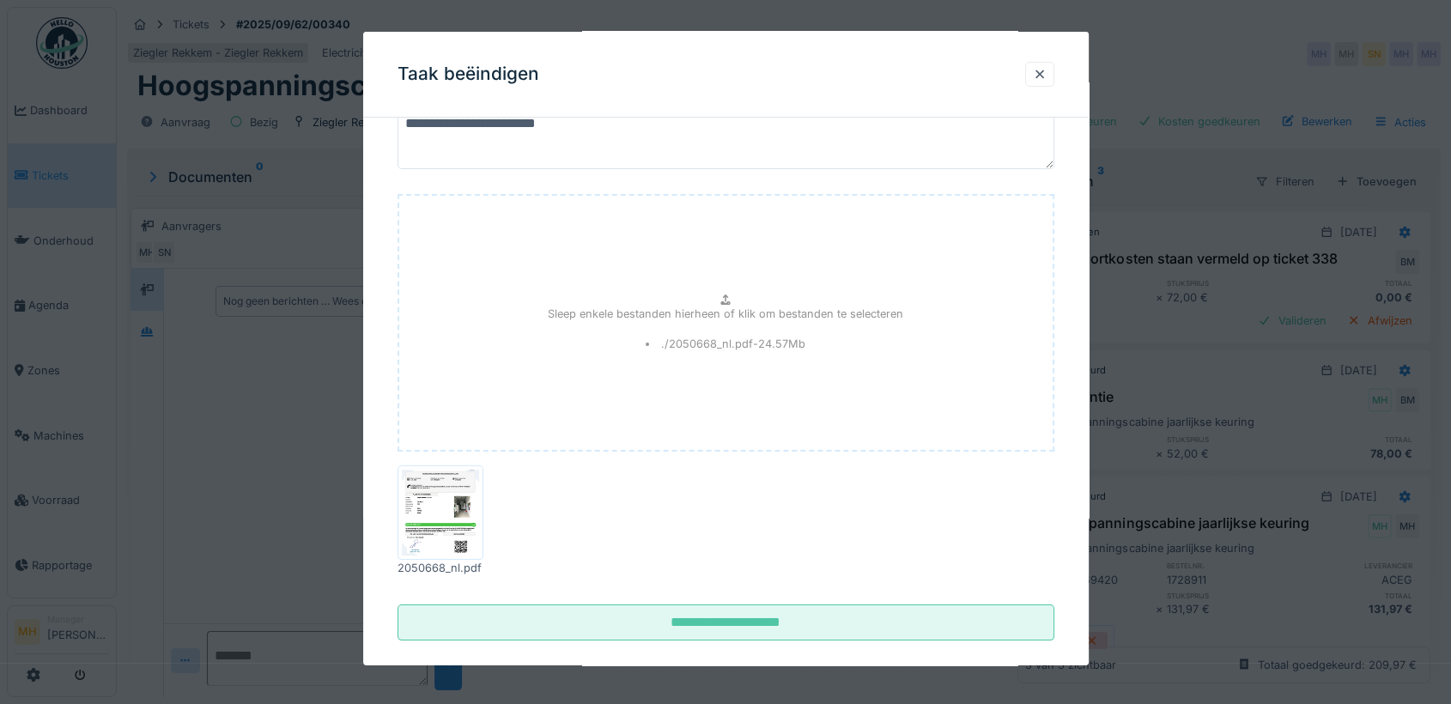
scroll to position [190, 0]
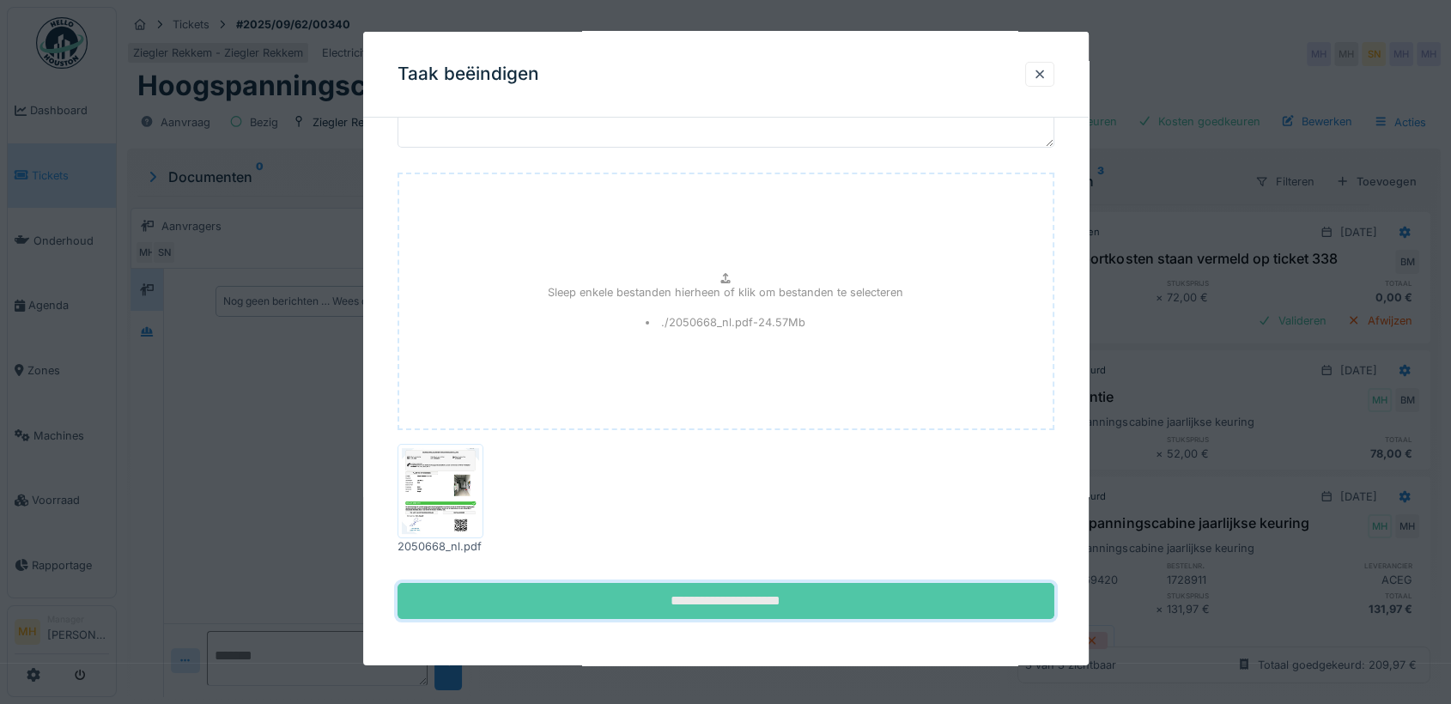
click at [734, 588] on input "**********" at bounding box center [725, 600] width 657 height 36
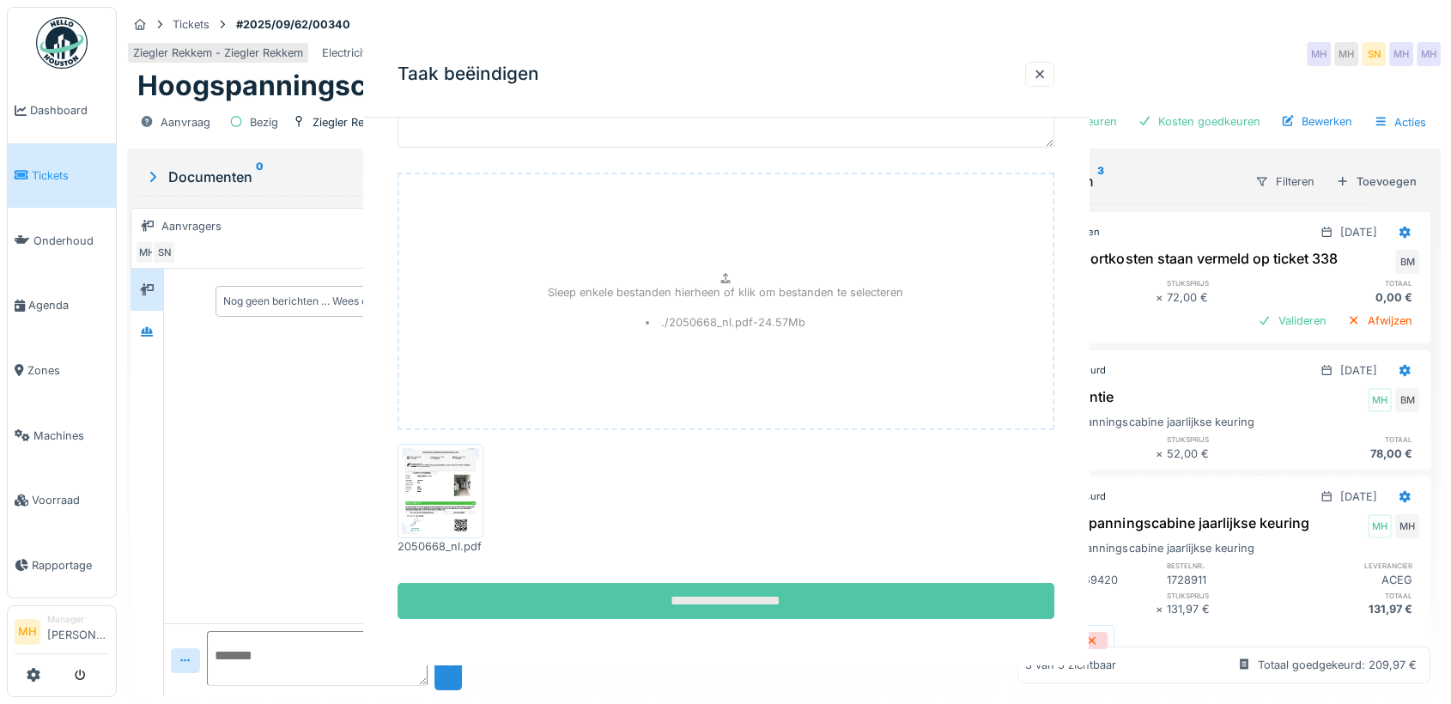
scroll to position [0, 0]
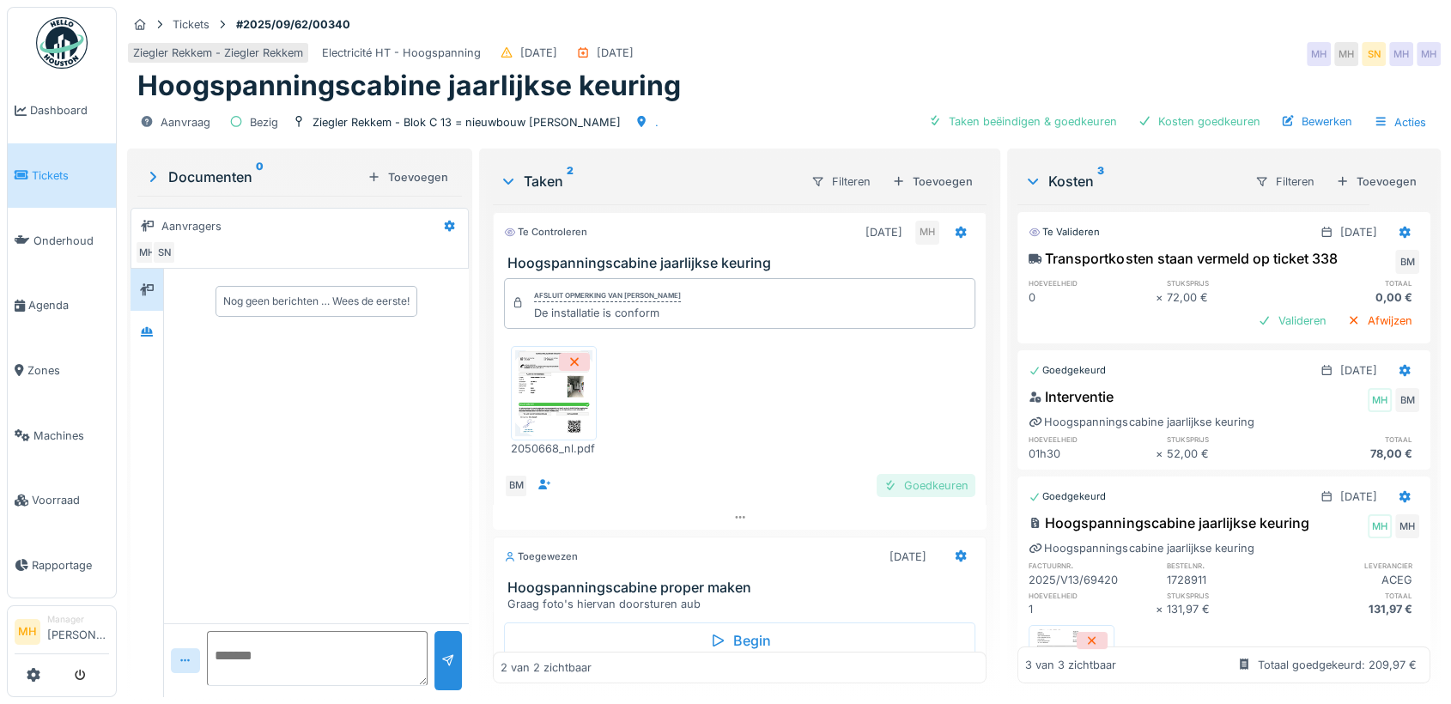
click at [897, 479] on div "Goedkeuren" at bounding box center [926, 485] width 99 height 23
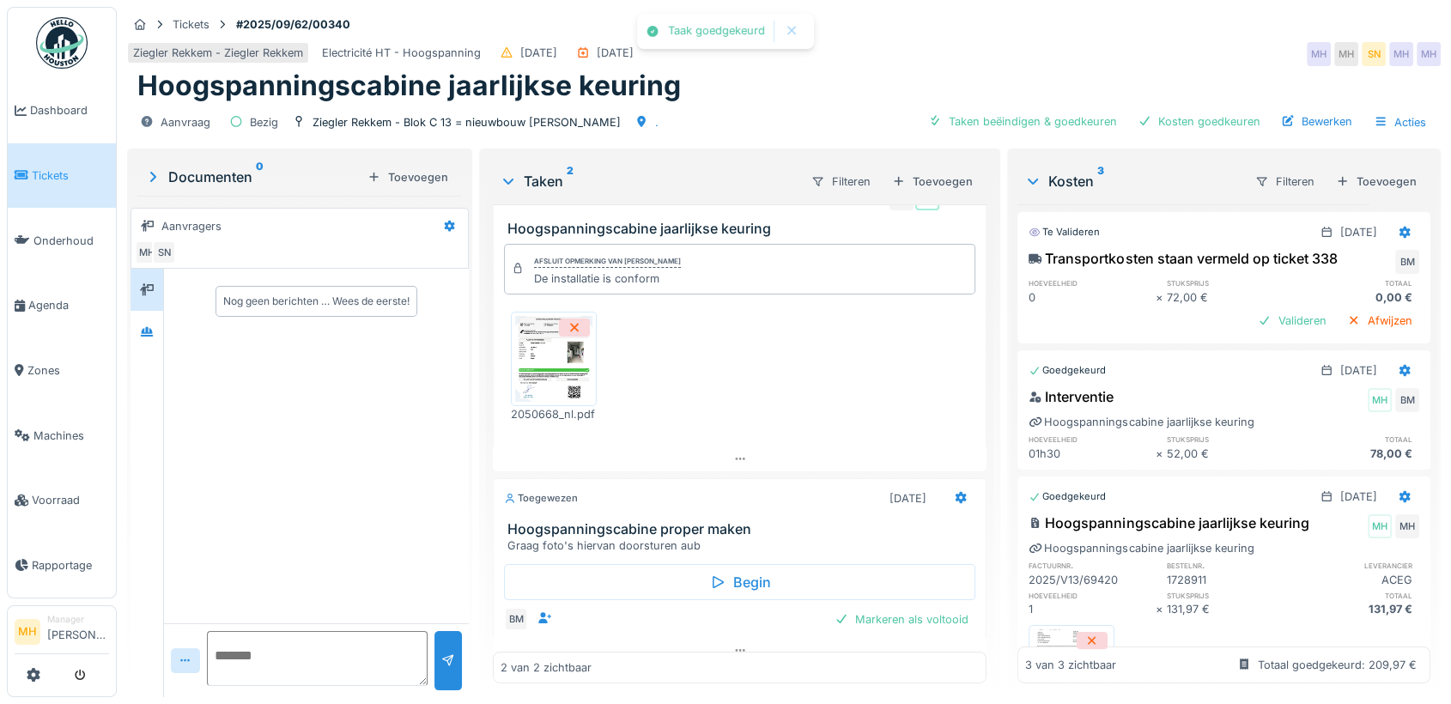
scroll to position [52, 0]
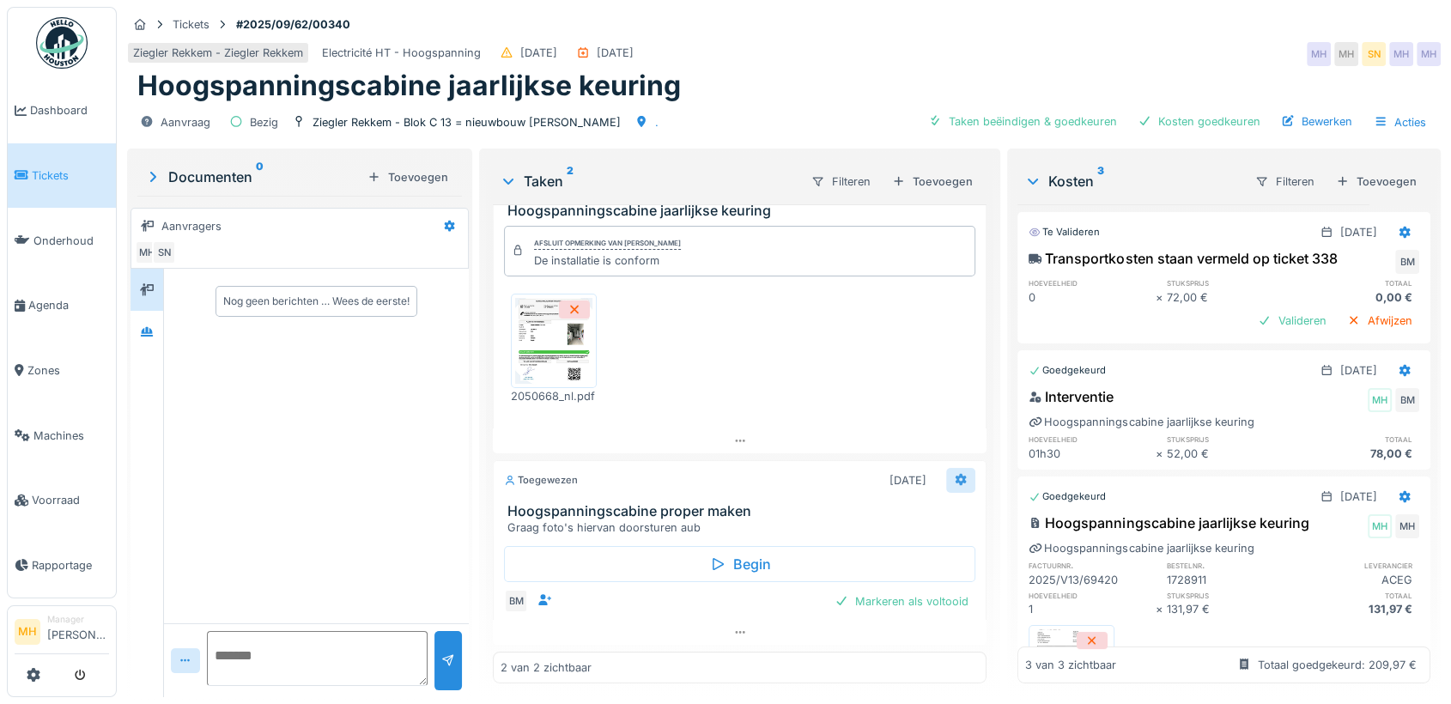
click at [954, 476] on icon at bounding box center [961, 479] width 14 height 11
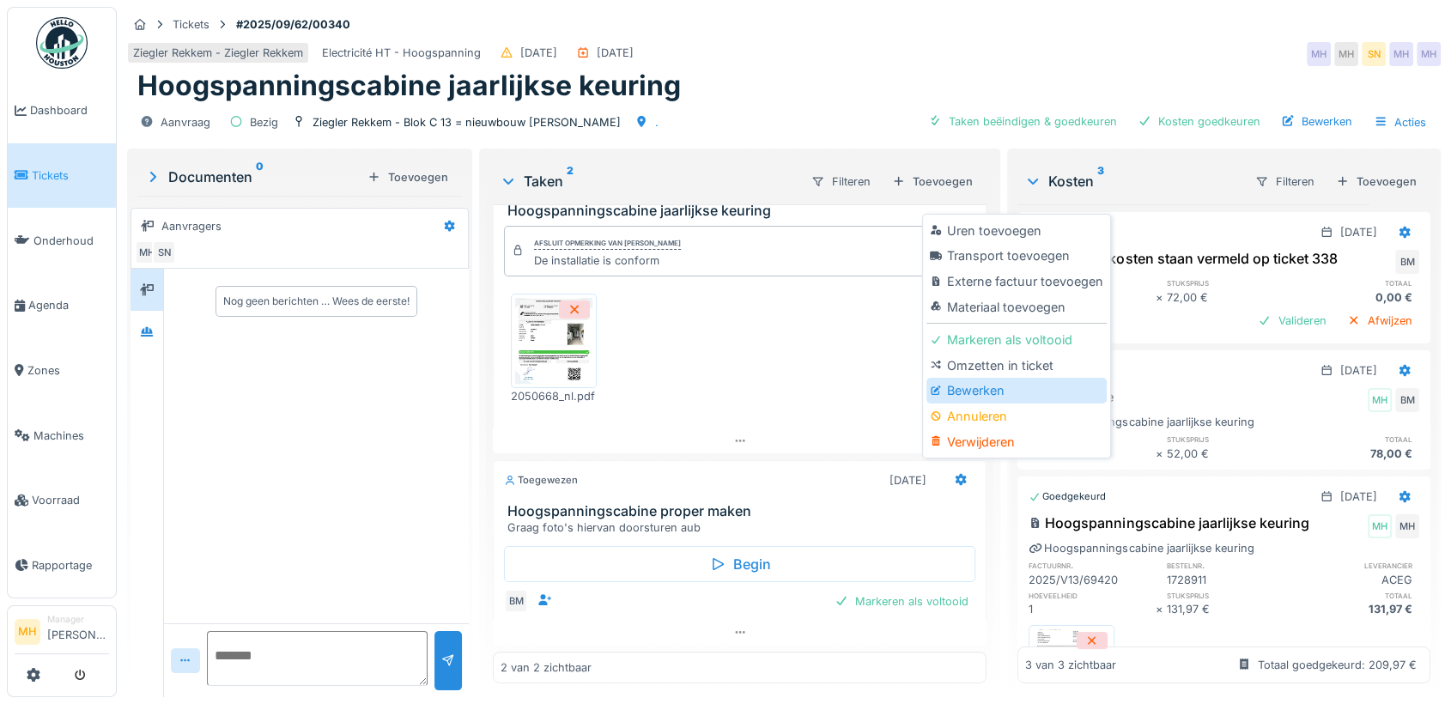
click at [989, 387] on div "Bewerken" at bounding box center [1015, 391] width 179 height 26
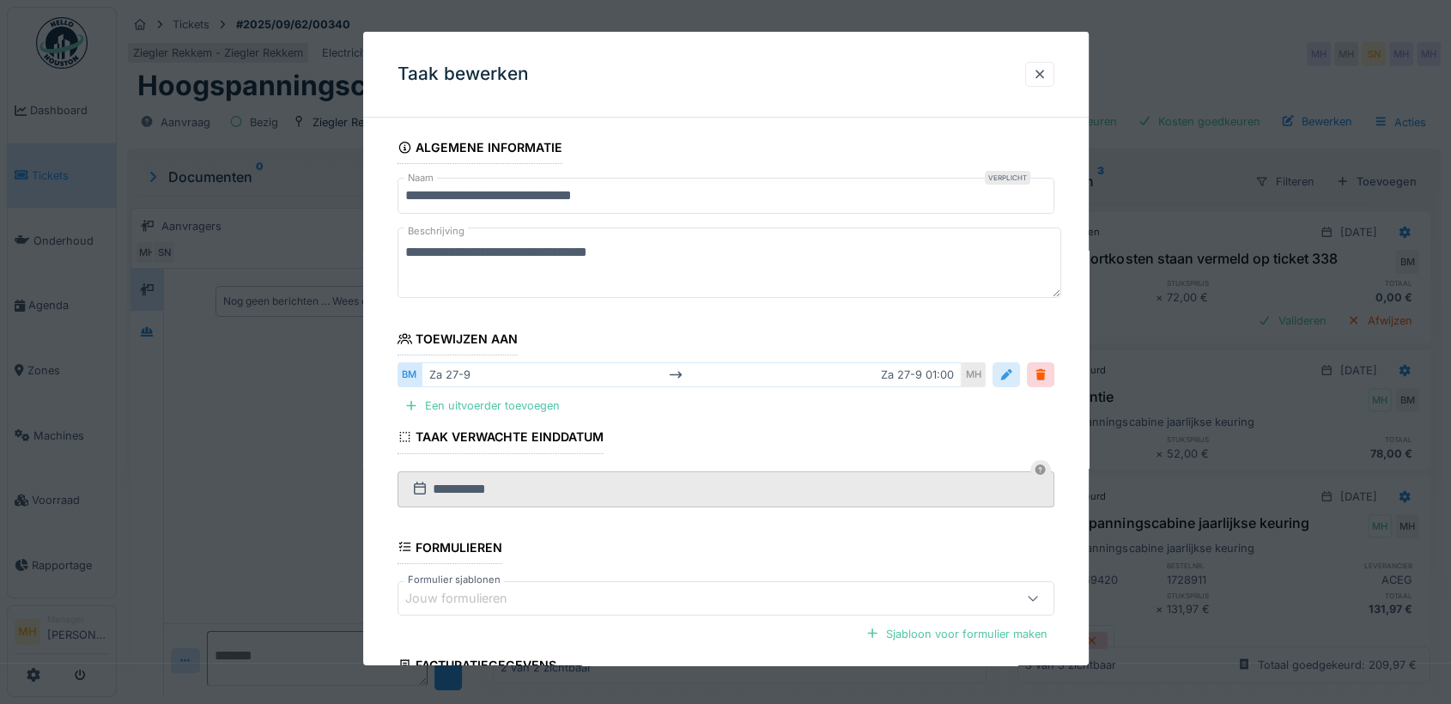
click at [1013, 367] on div at bounding box center [1006, 375] width 14 height 16
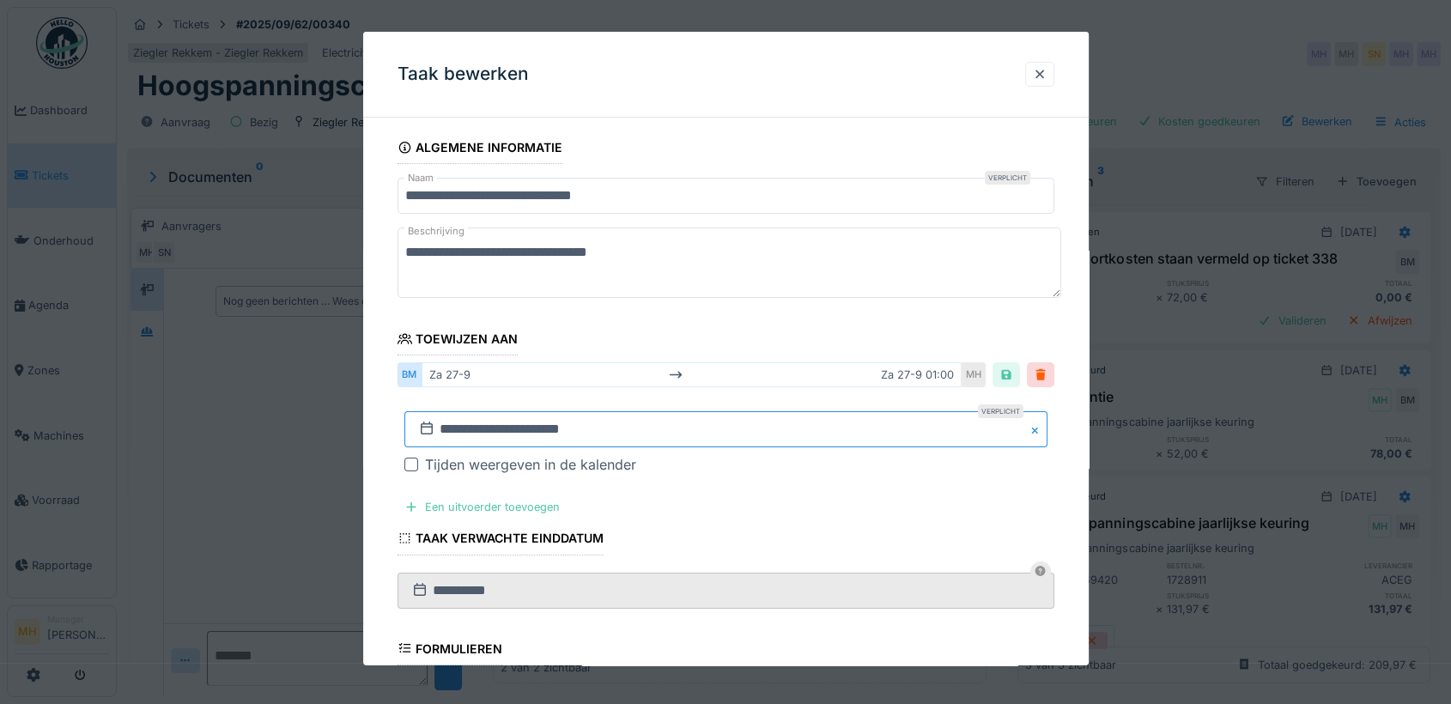
click at [465, 431] on input "**********" at bounding box center [725, 429] width 643 height 36
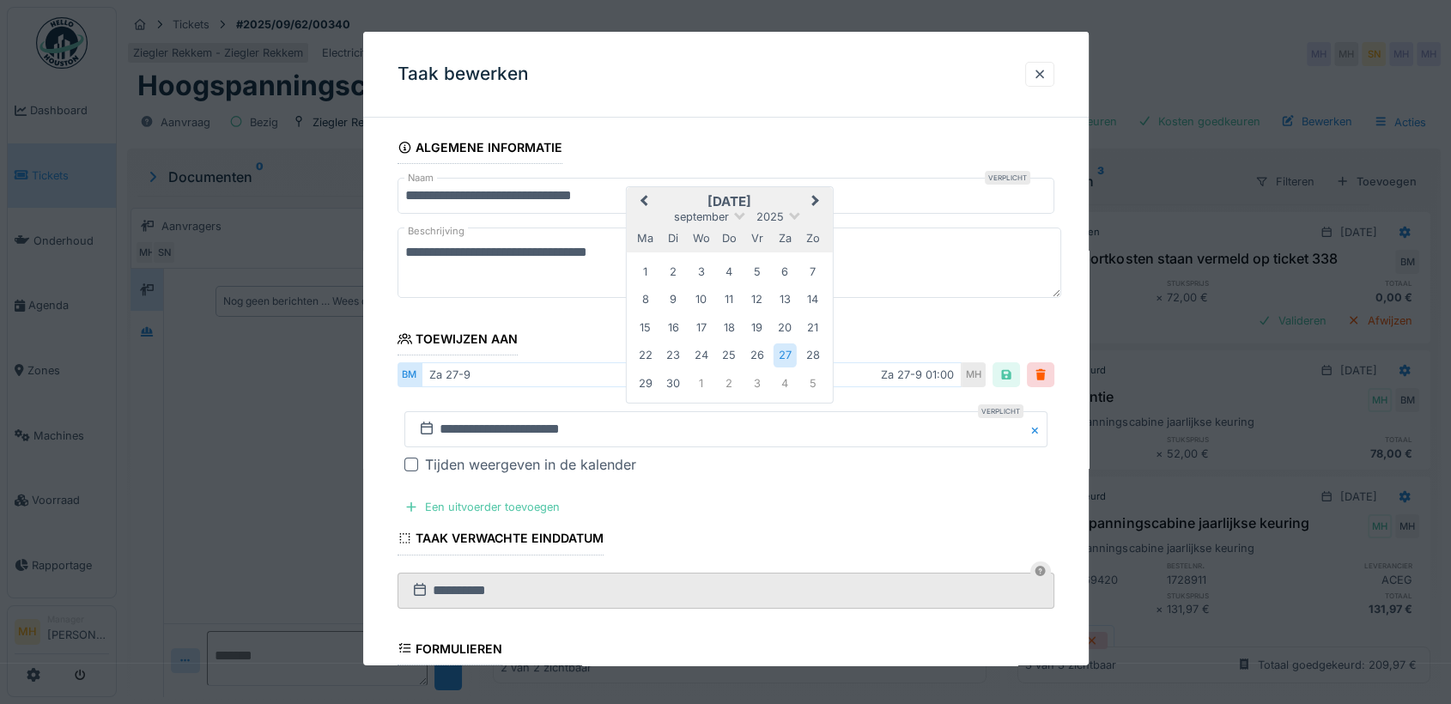
click at [817, 196] on button "Next Month" at bounding box center [816, 202] width 27 height 27
click at [699, 325] on div "15" at bounding box center [700, 327] width 23 height 23
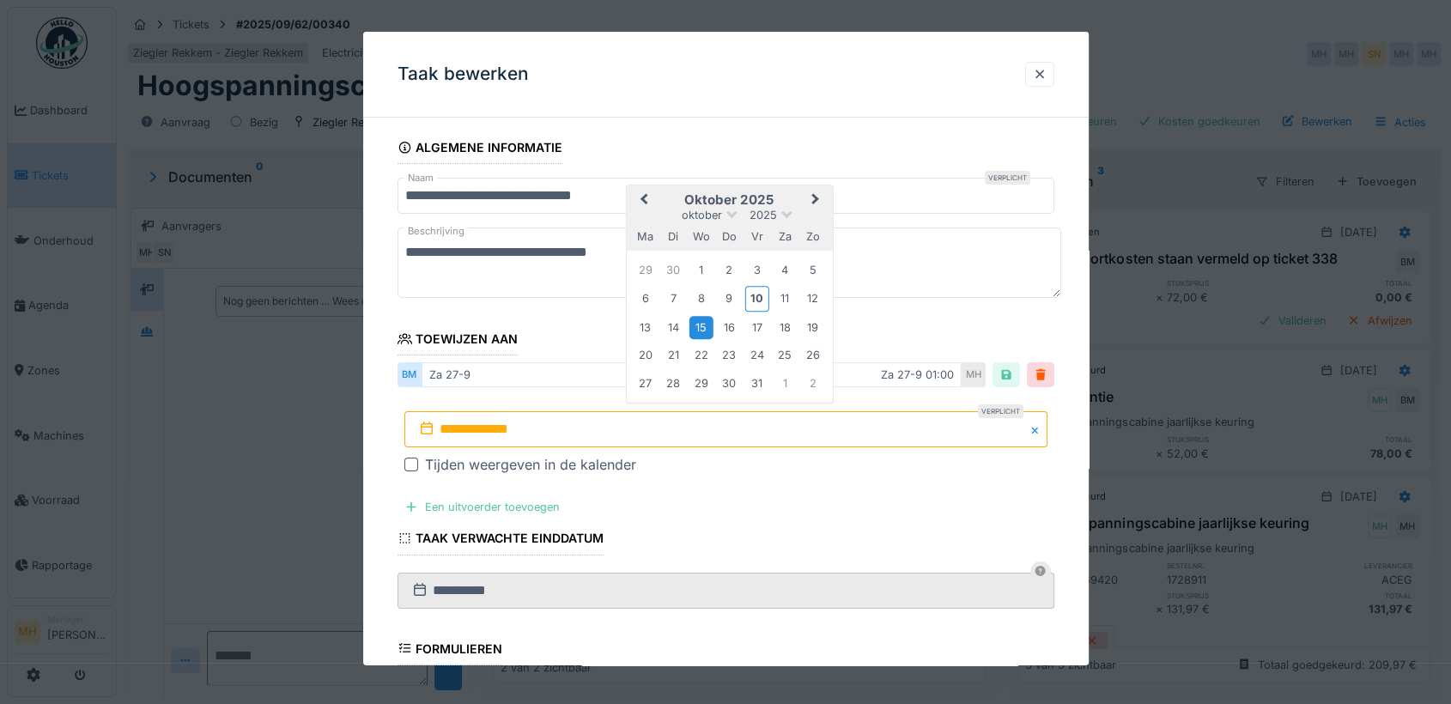
click at [699, 325] on div "15" at bounding box center [700, 327] width 23 height 23
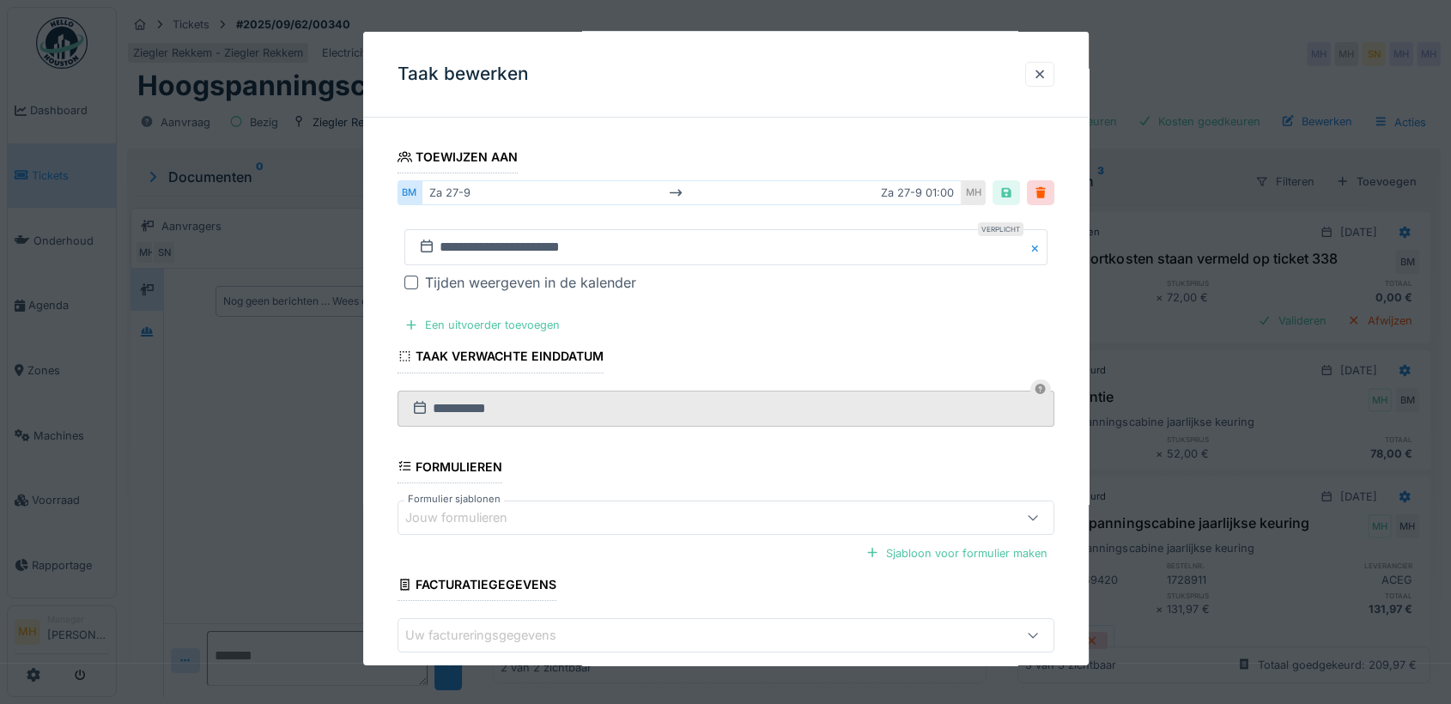
scroll to position [191, 0]
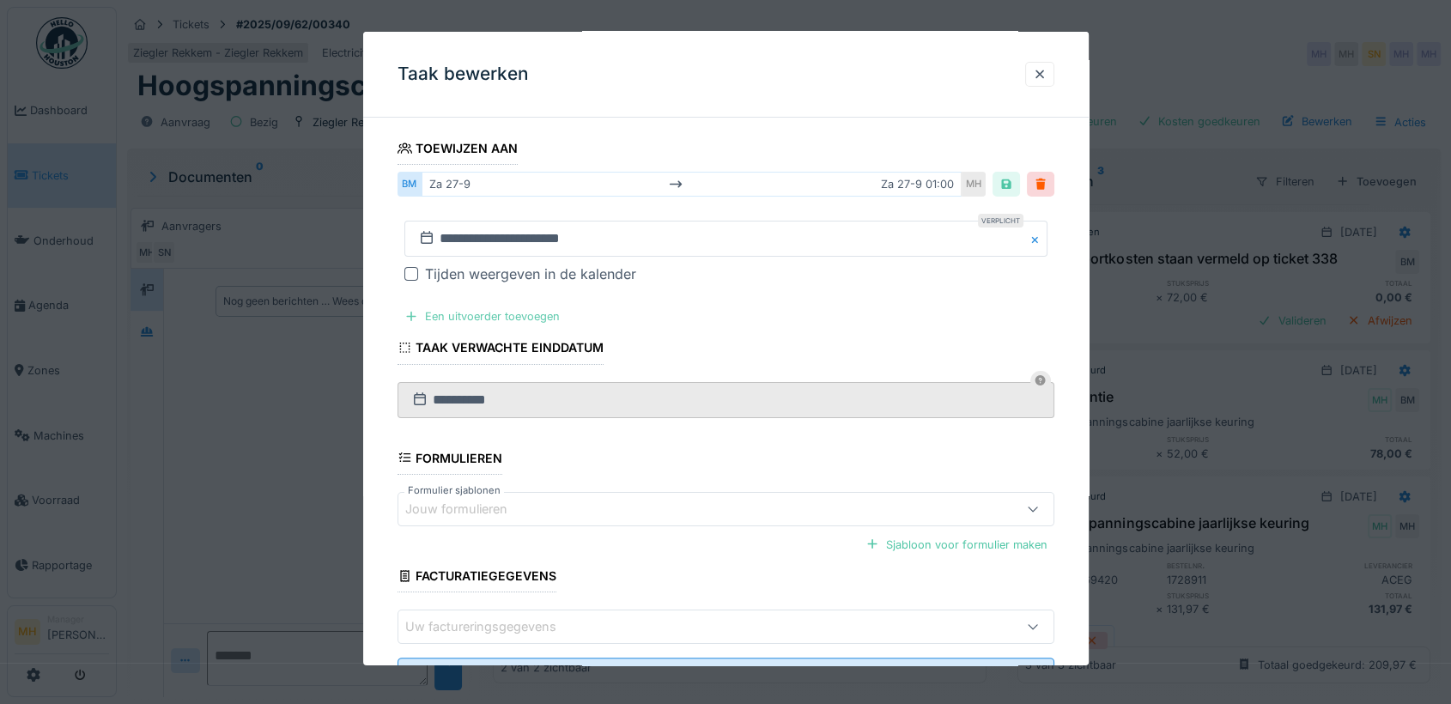
click at [522, 313] on div "Een uitvoerder toevoegen" at bounding box center [481, 316] width 169 height 23
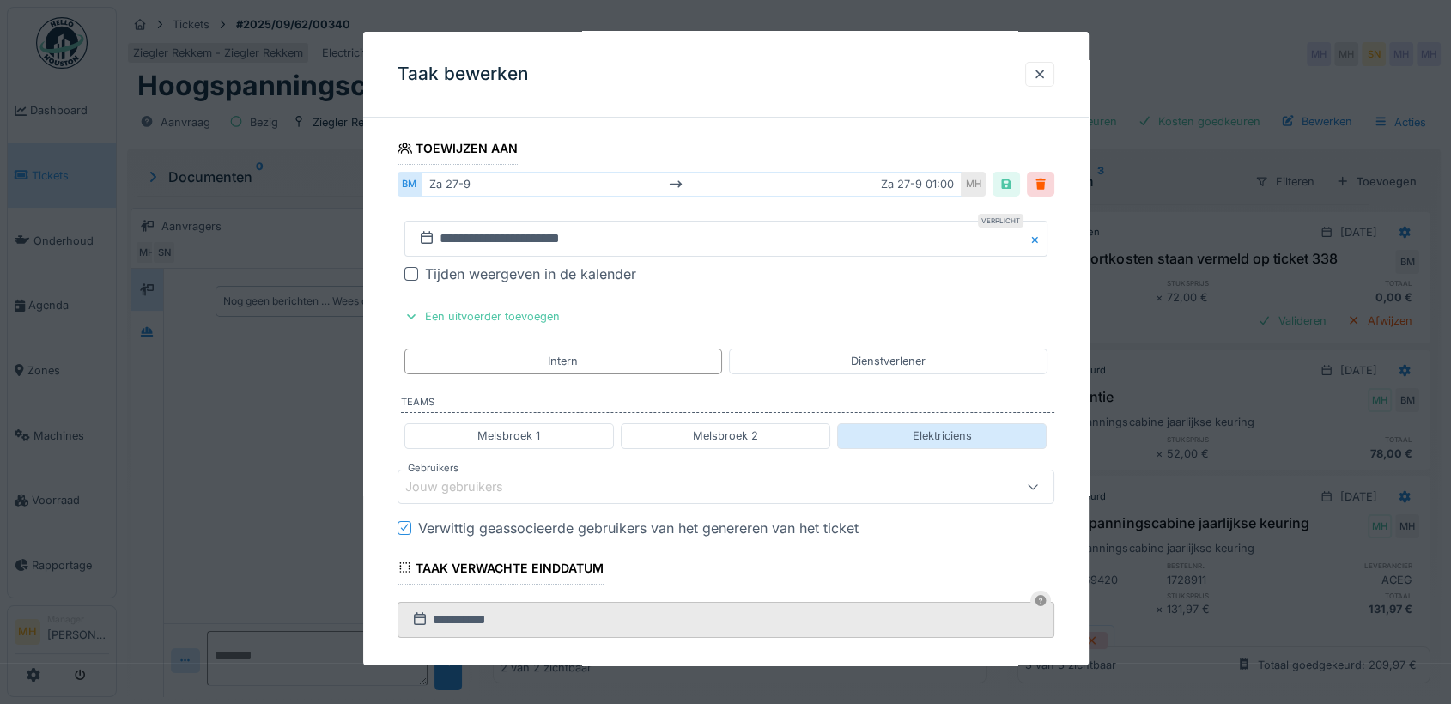
click at [896, 426] on div "Elektriciens" at bounding box center [941, 435] width 209 height 25
type input "****"
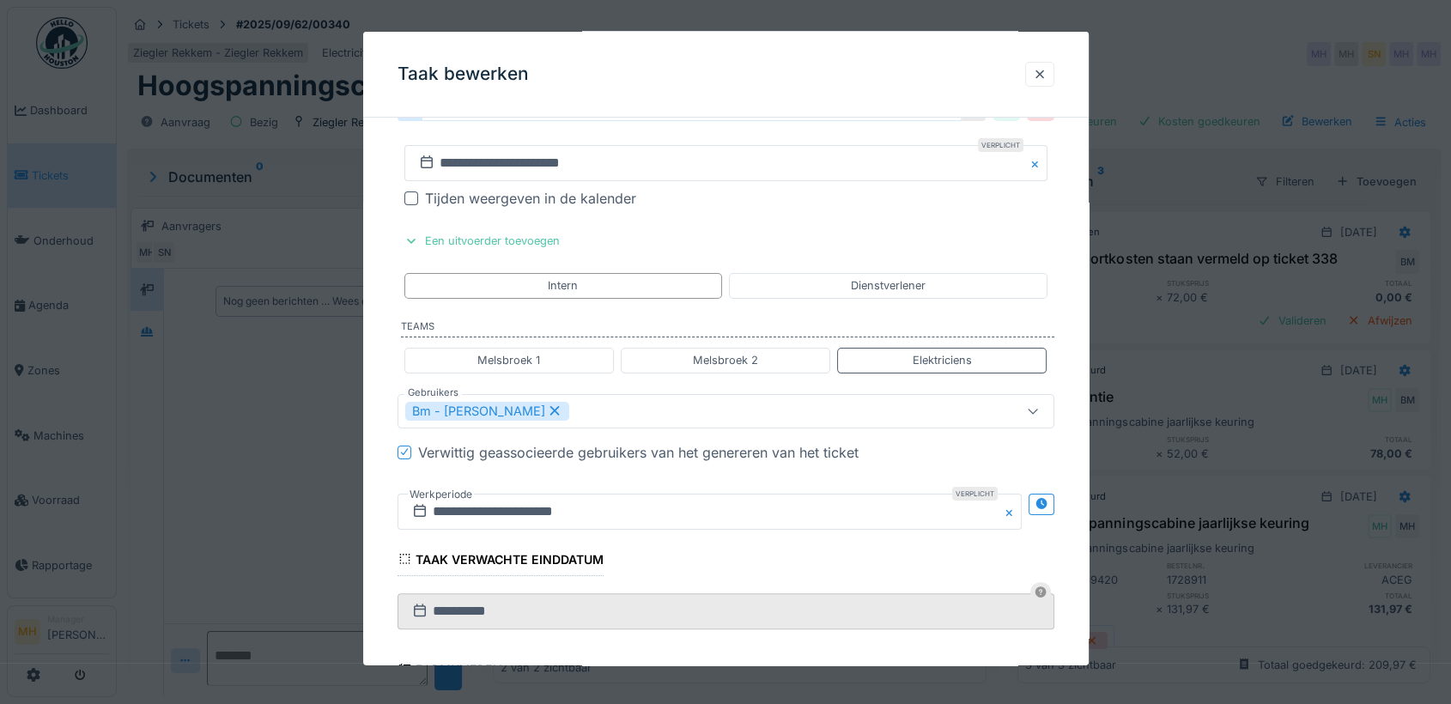
scroll to position [381, 0]
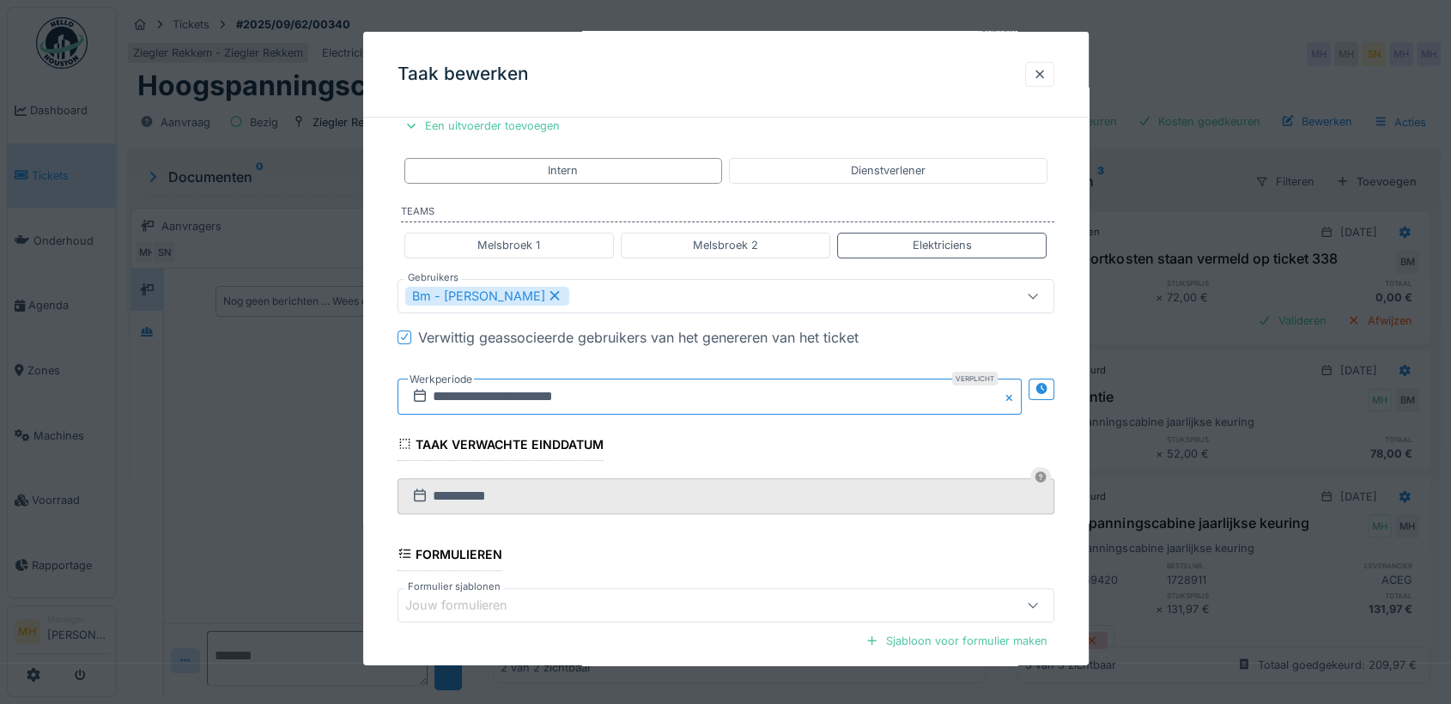
click at [458, 390] on input "**********" at bounding box center [709, 397] width 624 height 36
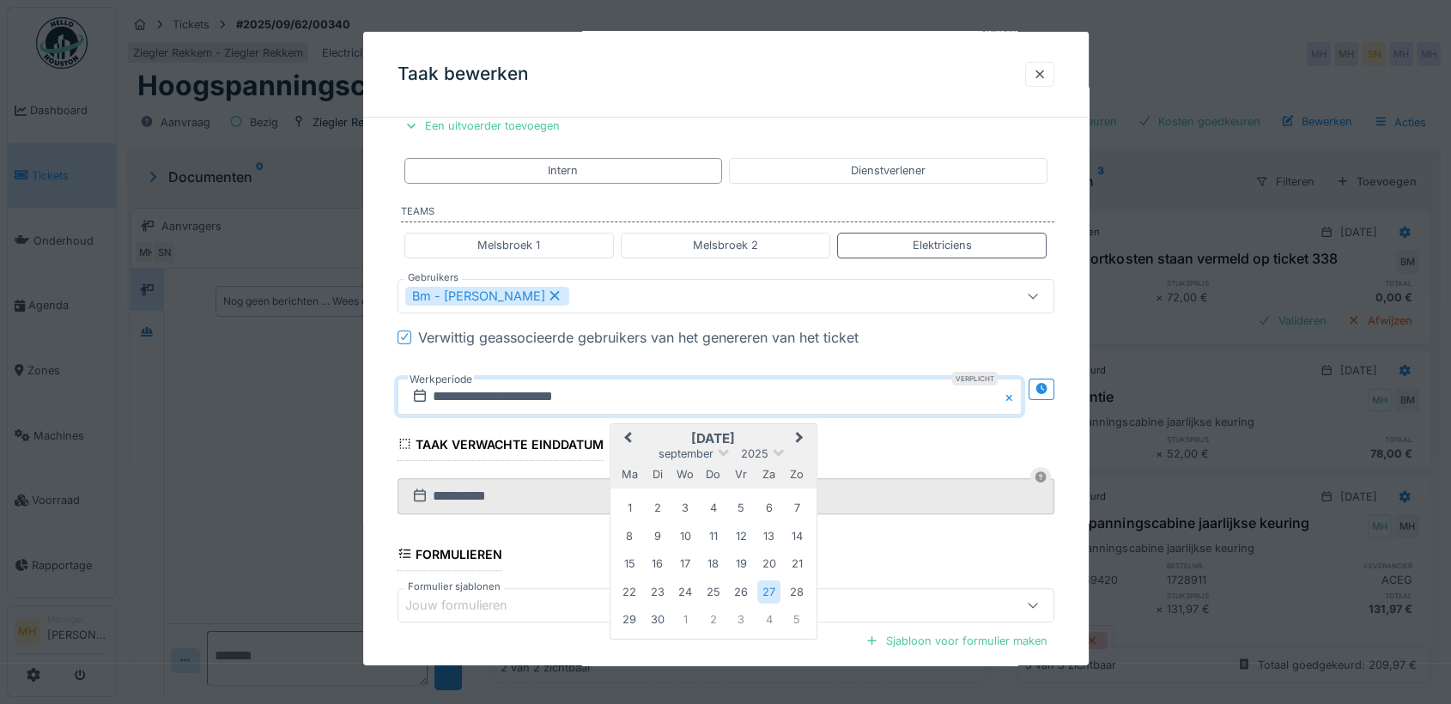
click at [801, 428] on button "Next Month" at bounding box center [800, 438] width 27 height 27
click at [683, 565] on div "15" at bounding box center [685, 565] width 23 height 23
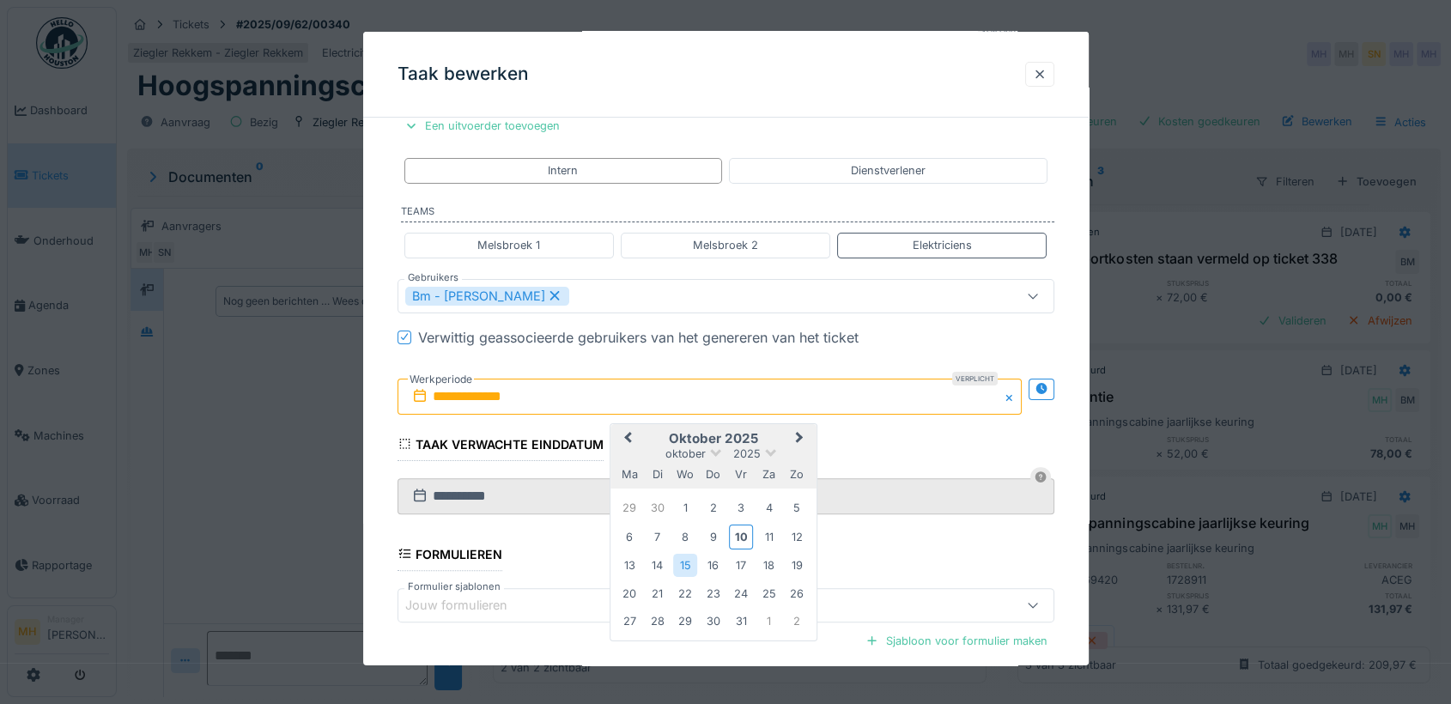
click at [681, 565] on div "15" at bounding box center [685, 565] width 23 height 23
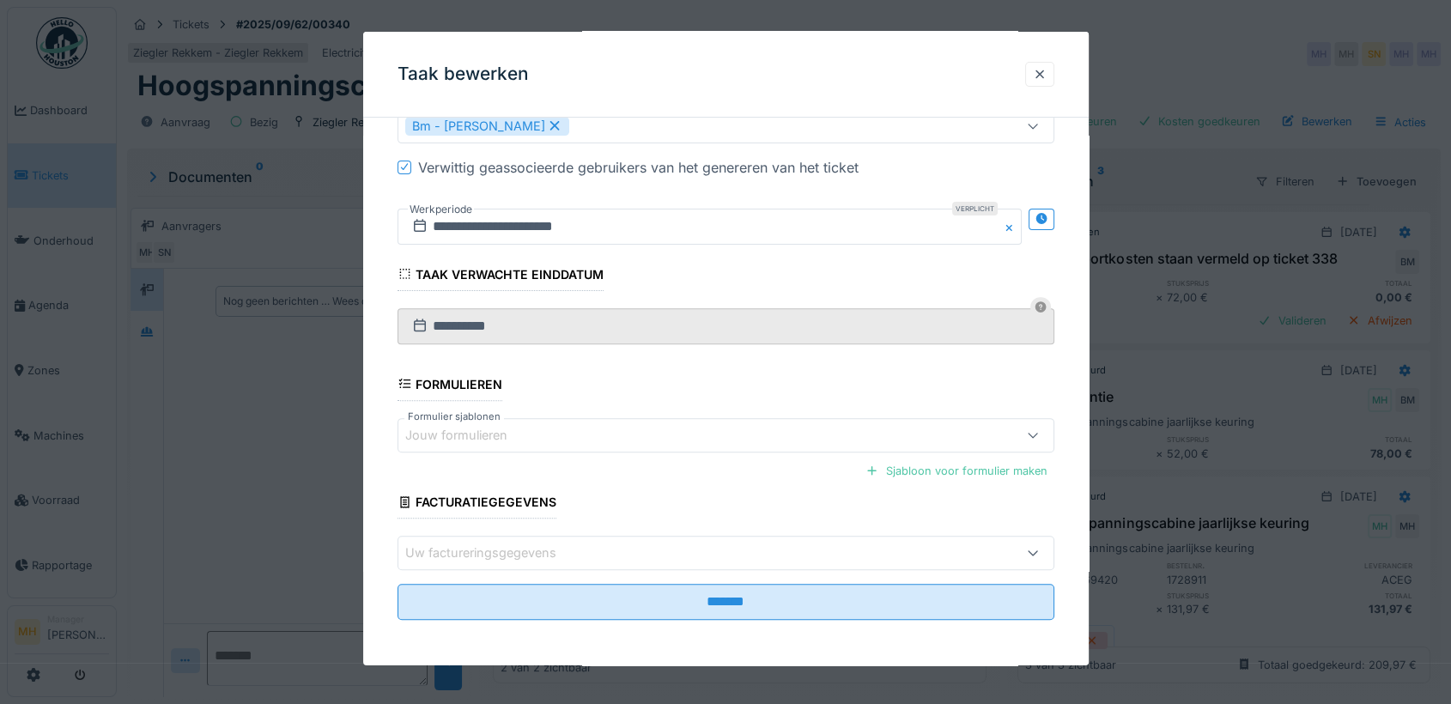
scroll to position [14, 0]
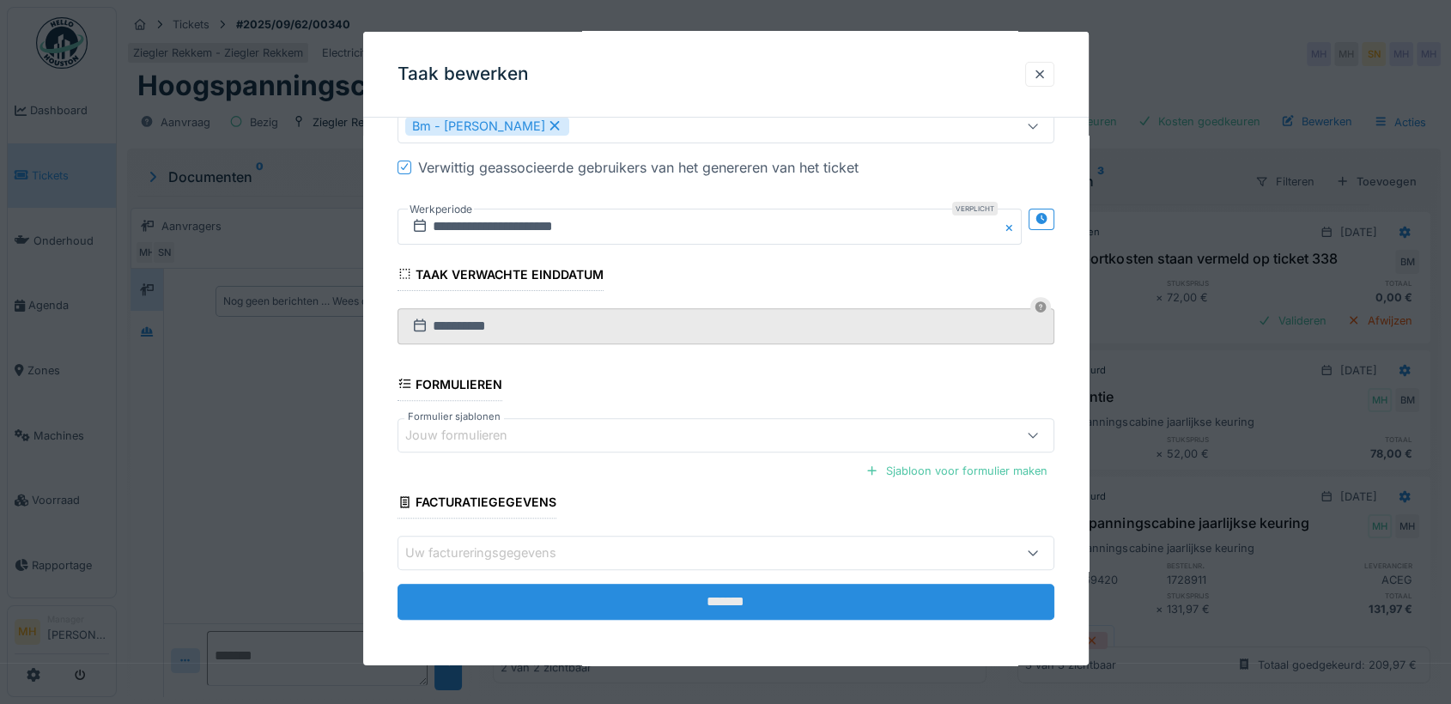
click at [786, 592] on input "*******" at bounding box center [725, 602] width 657 height 36
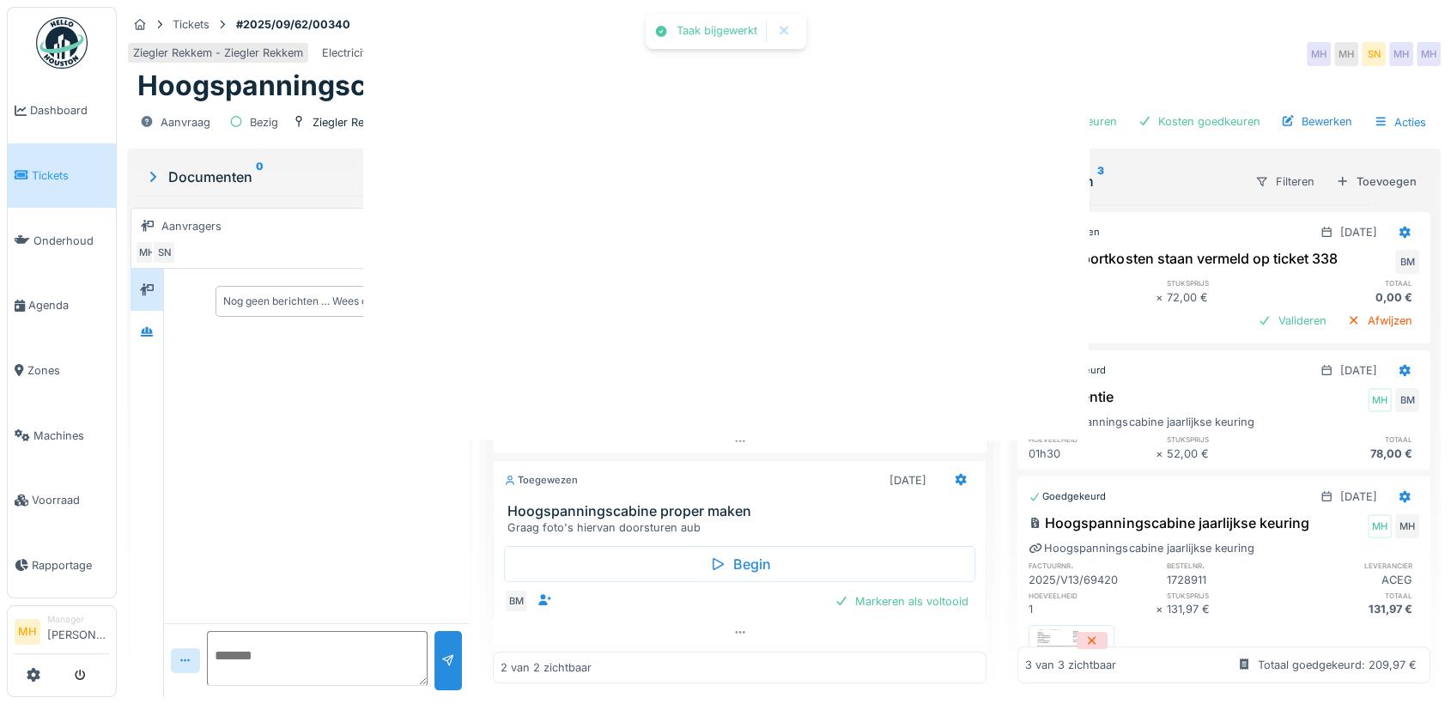
scroll to position [0, 0]
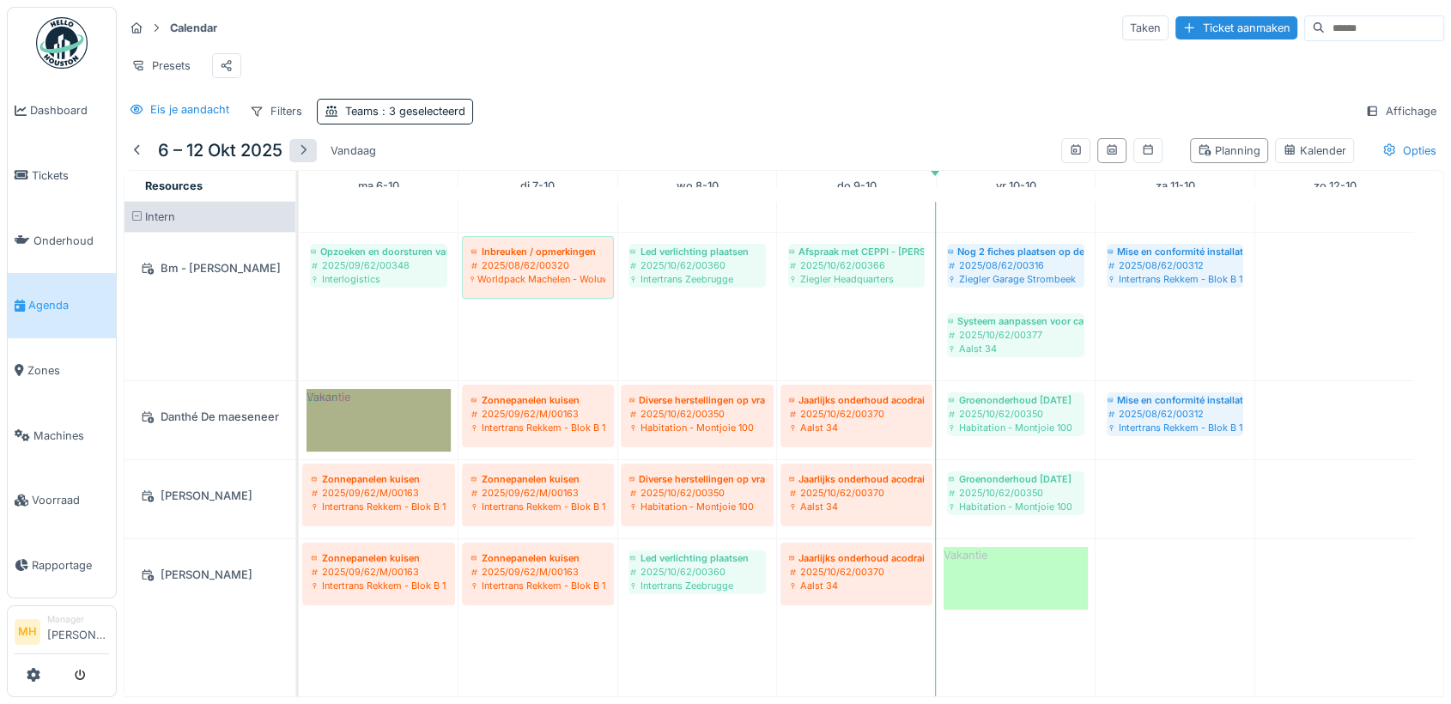
click at [304, 159] on div at bounding box center [303, 151] width 14 height 16
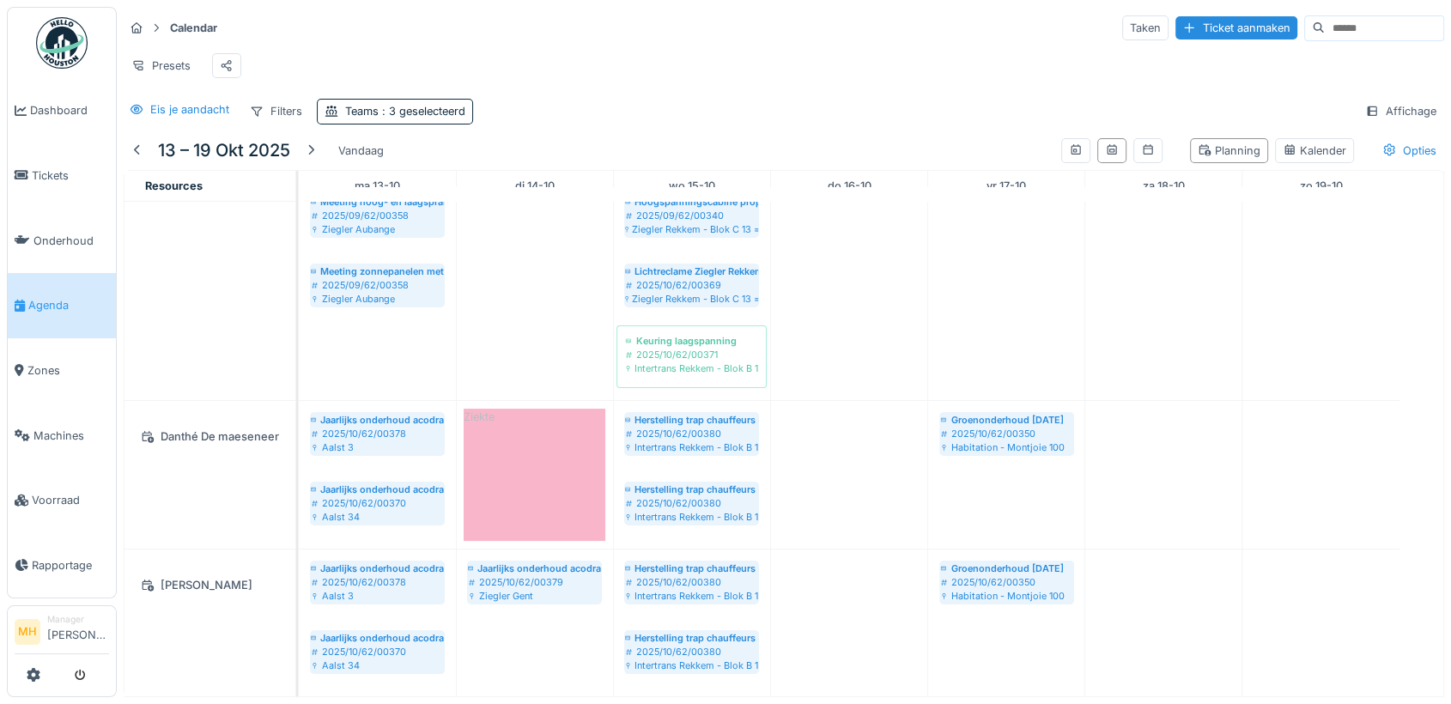
scroll to position [310, 0]
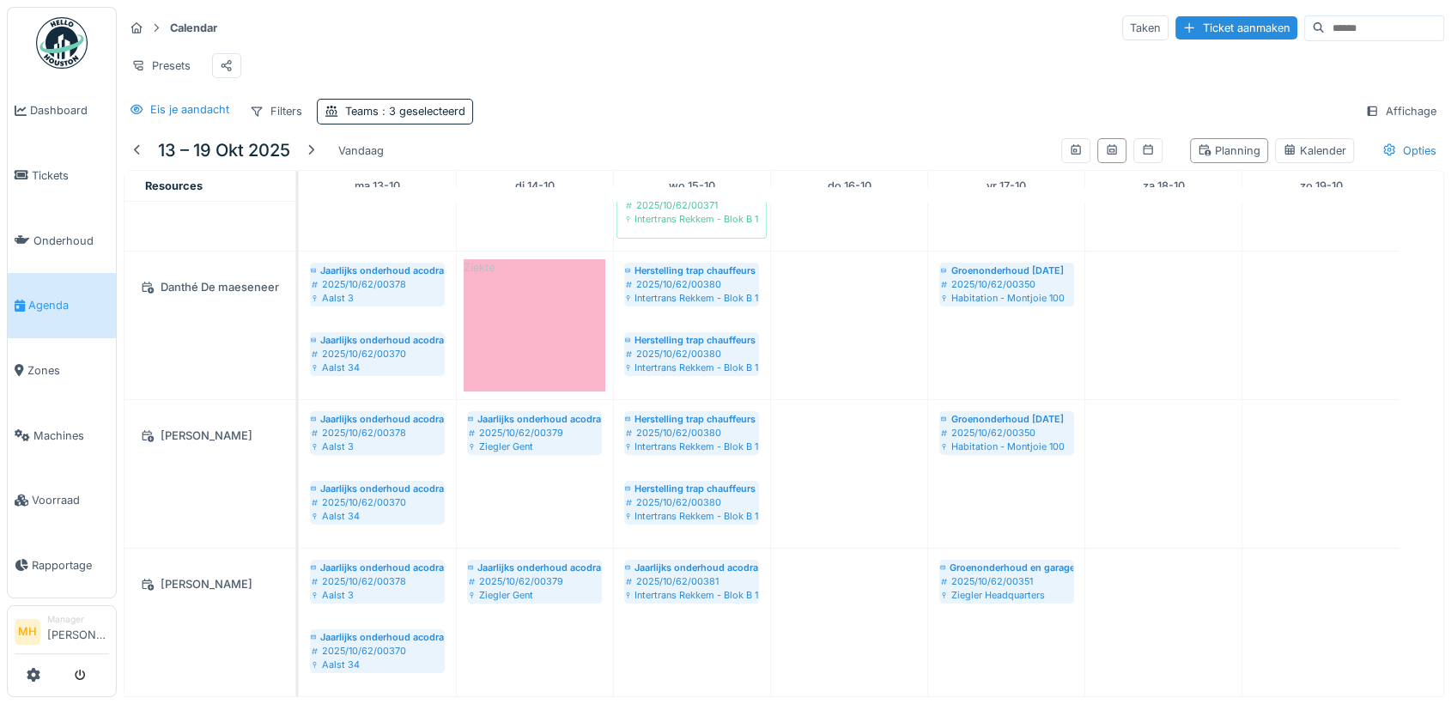
click at [56, 618] on li "Manager Monique Hermans" at bounding box center [78, 631] width 62 height 37
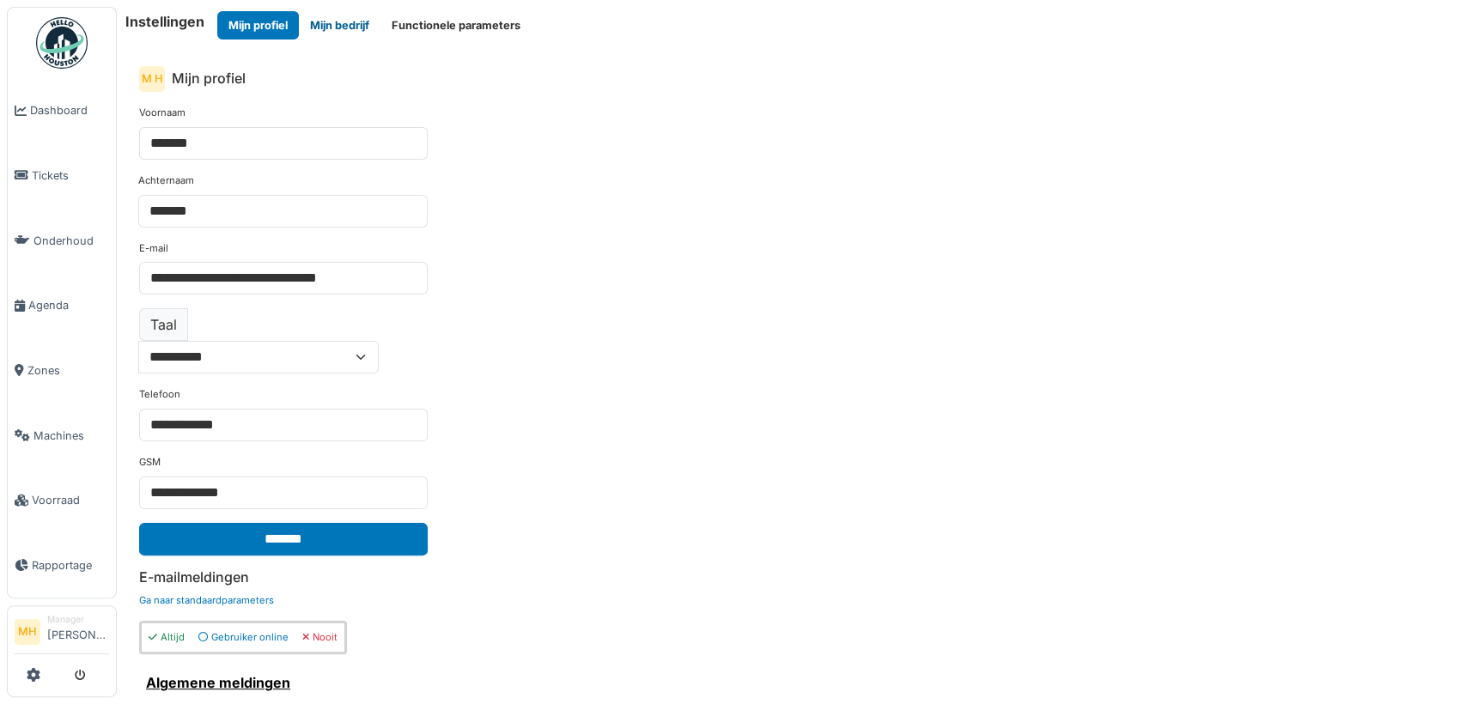
click at [321, 21] on button "Mijn bedrijf" at bounding box center [340, 25] width 82 height 28
